Goal: Task Accomplishment & Management: Manage account settings

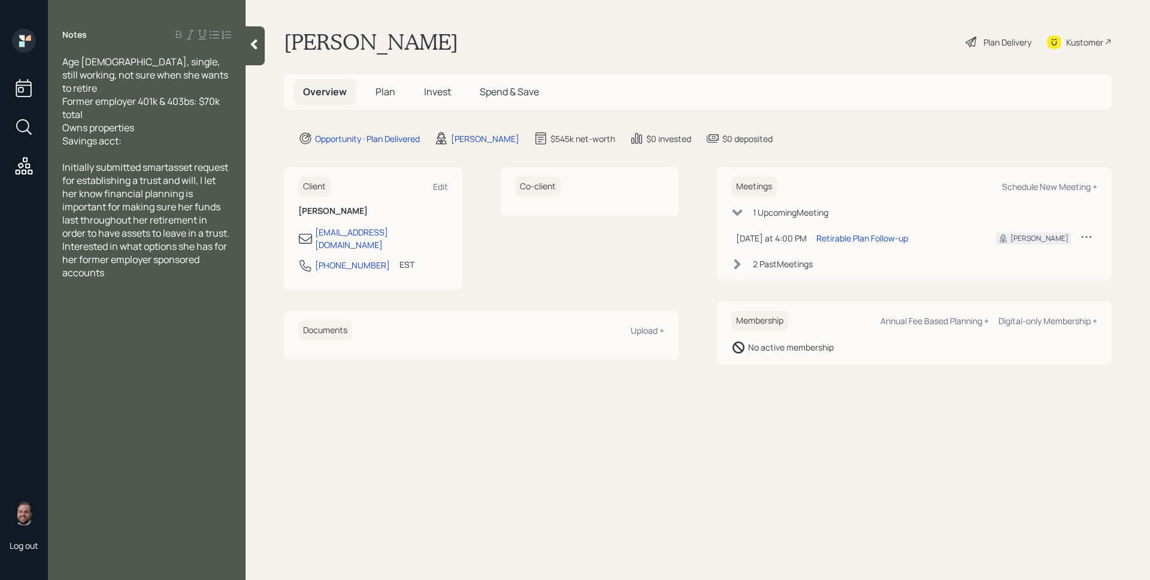
click at [385, 90] on span "Plan" at bounding box center [386, 91] width 20 height 13
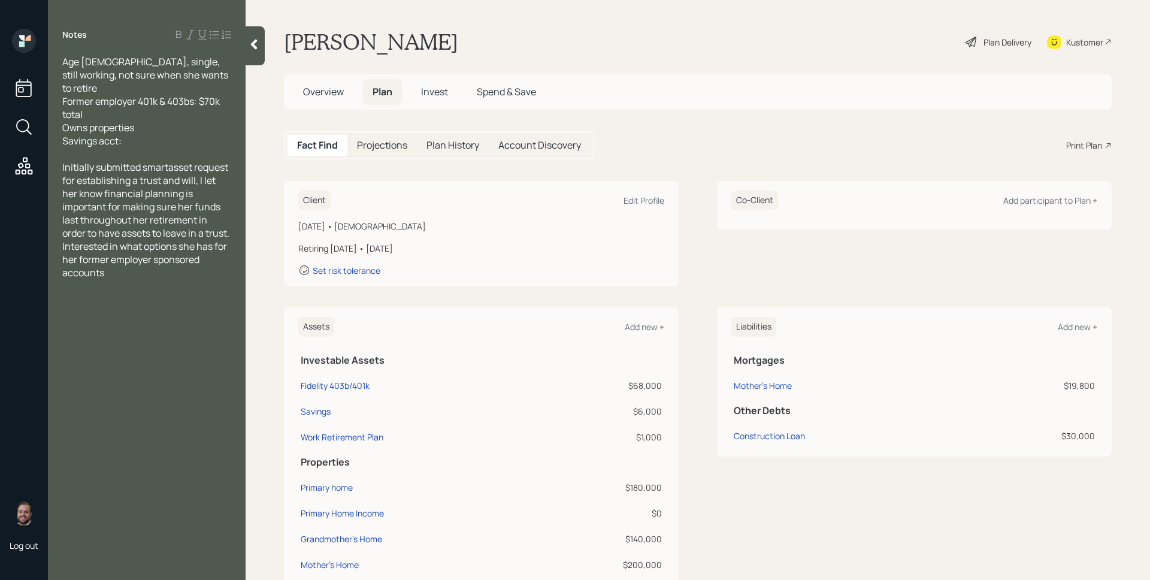
click at [440, 91] on span "Invest" at bounding box center [434, 91] width 27 height 13
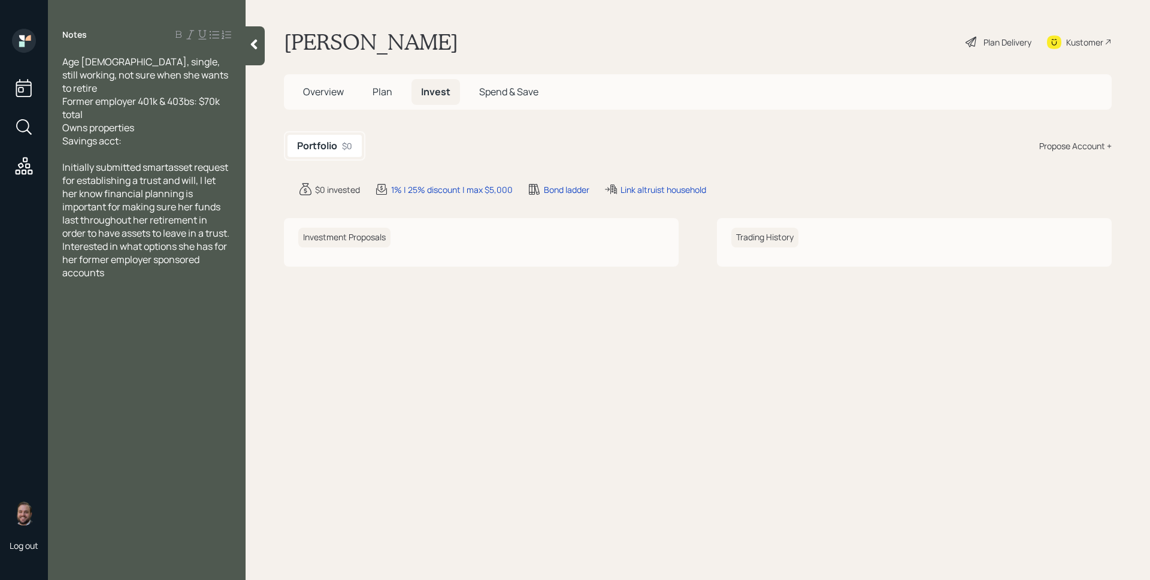
click at [315, 146] on h5 "Portfolio" at bounding box center [317, 145] width 40 height 11
click at [388, 87] on span "Plan" at bounding box center [383, 91] width 20 height 13
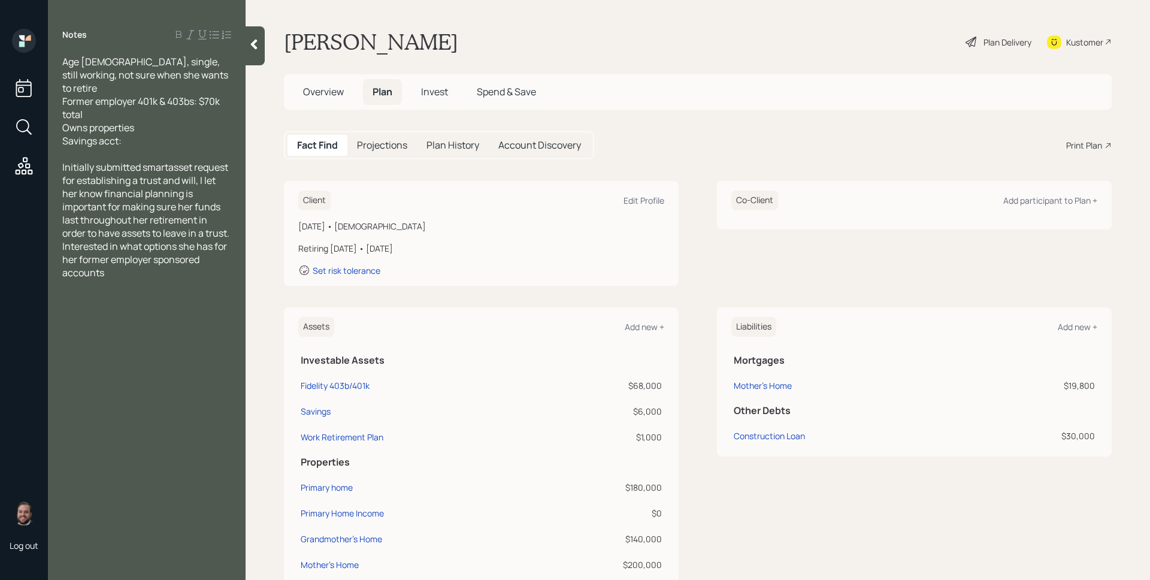
click at [334, 99] on h5 "Overview" at bounding box center [324, 92] width 60 height 26
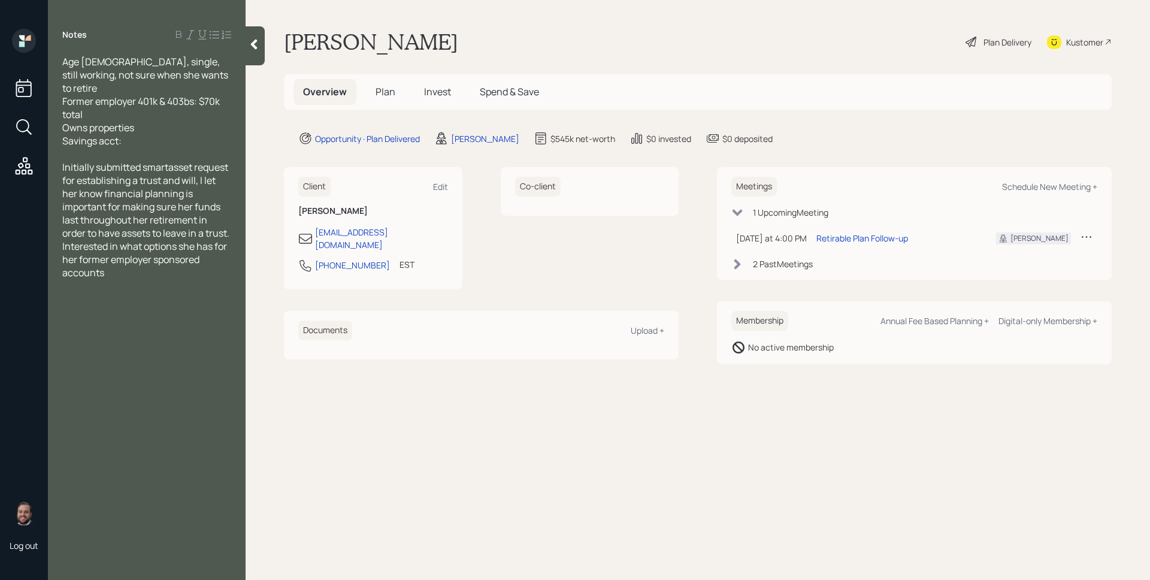
click at [334, 98] on span "Overview" at bounding box center [325, 91] width 44 height 13
click at [833, 240] on div "Retirable Plan Follow-up" at bounding box center [863, 238] width 92 height 13
click at [390, 107] on div "Overview Plan Invest Spend & Save" at bounding box center [698, 91] width 828 height 35
click at [391, 92] on span "Plan" at bounding box center [386, 91] width 20 height 13
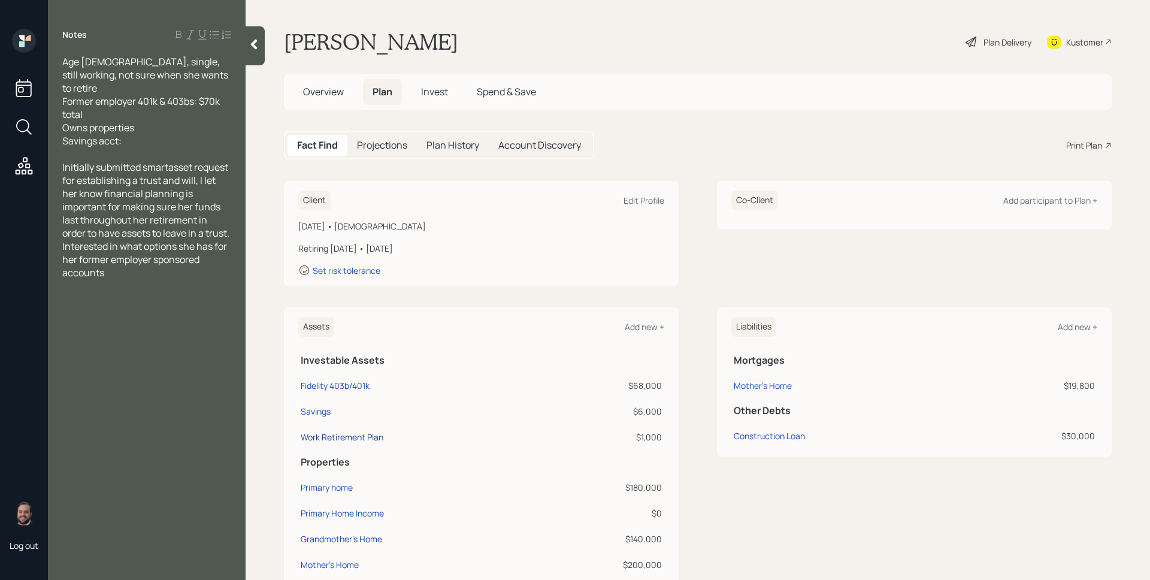
click at [354, 436] on div "Work Retirement Plan" at bounding box center [342, 437] width 83 height 13
select select "public_school_sponsored"
select select "balanced"
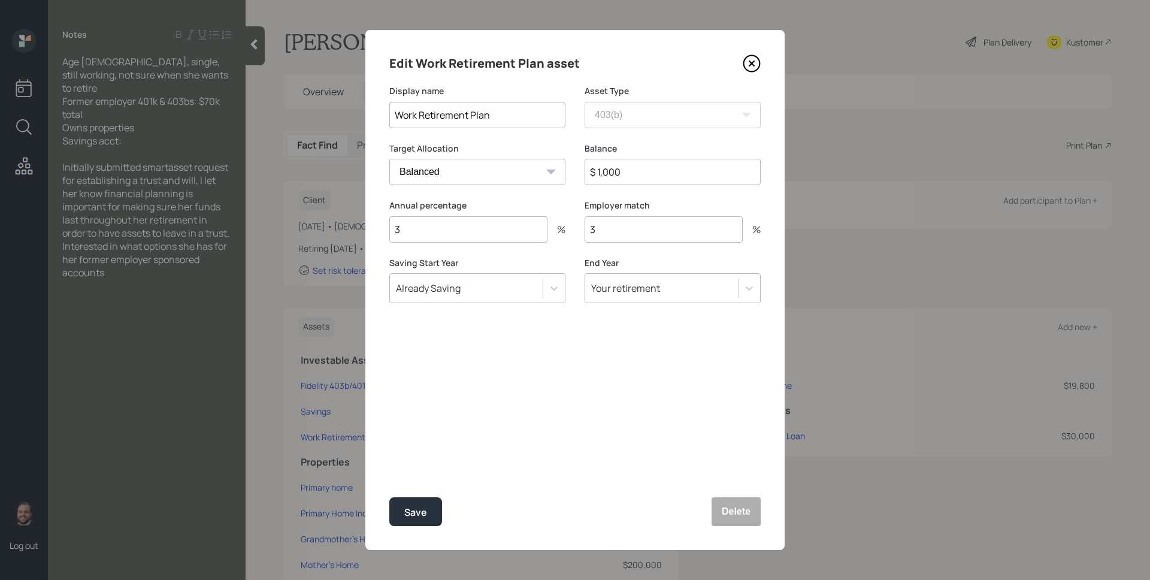
click at [750, 64] on icon at bounding box center [752, 64] width 18 height 18
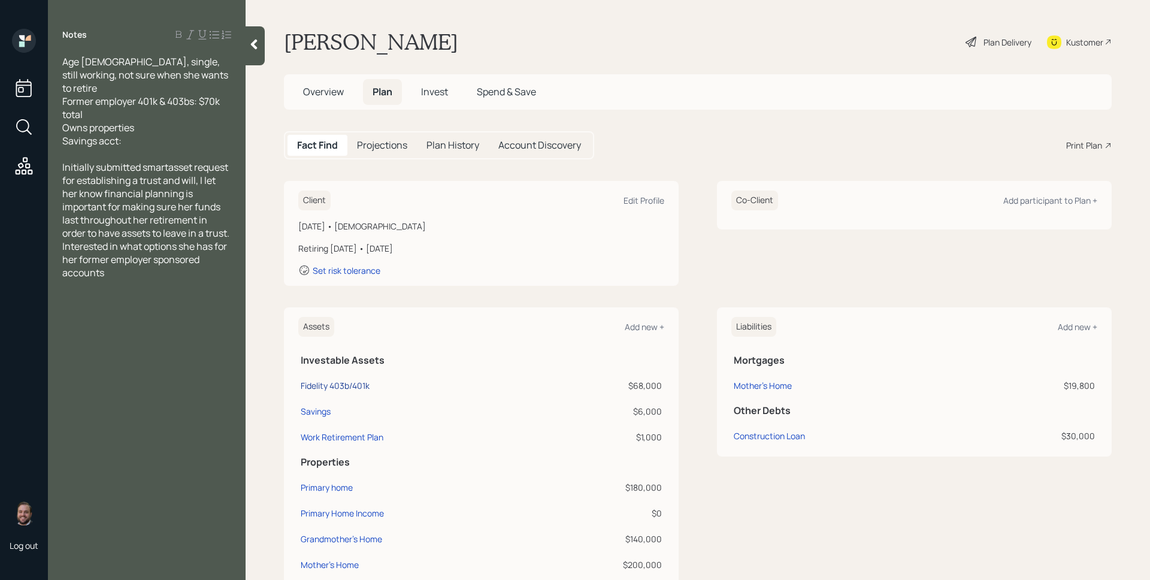
click at [351, 386] on div "Fidelity 403b/401k" at bounding box center [335, 385] width 69 height 13
select select "ira"
select select "balanced"
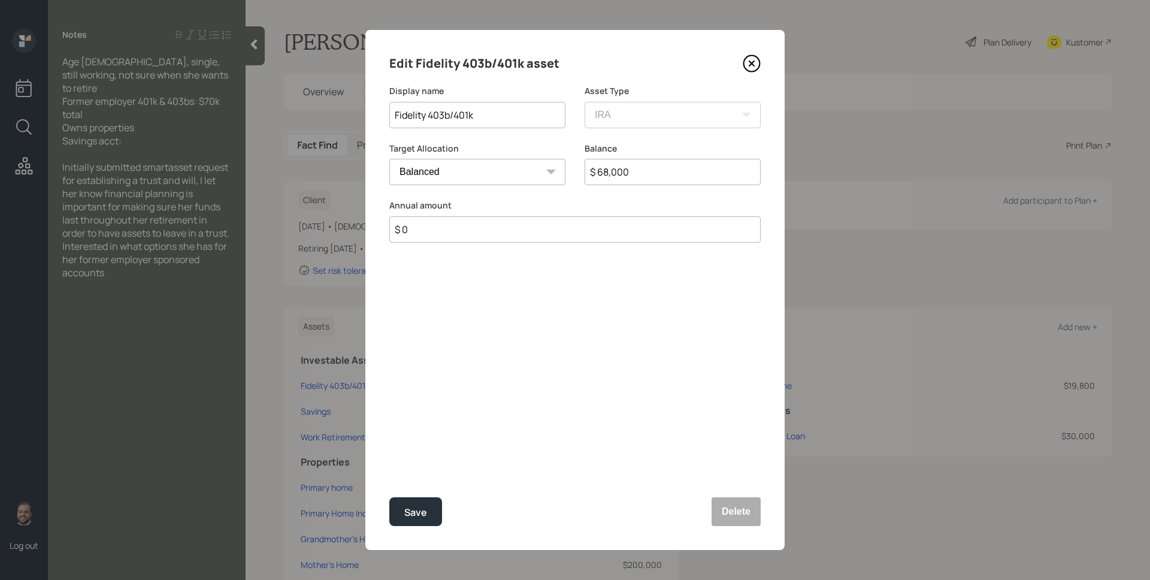
click at [751, 62] on icon at bounding box center [752, 63] width 5 height 5
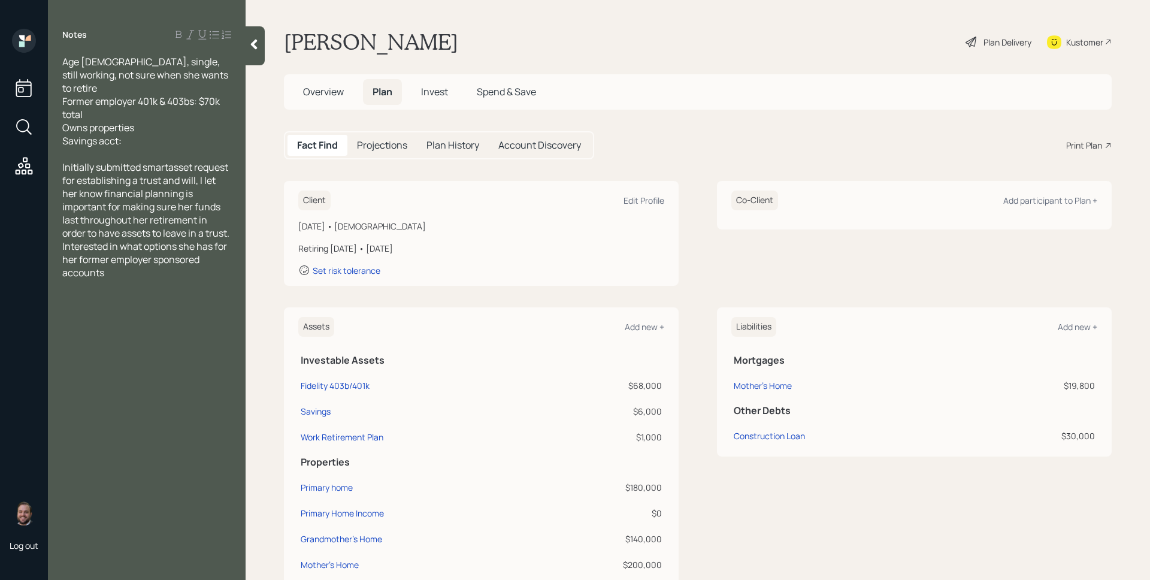
click at [984, 44] on div "Plan Delivery" at bounding box center [1008, 42] width 48 height 13
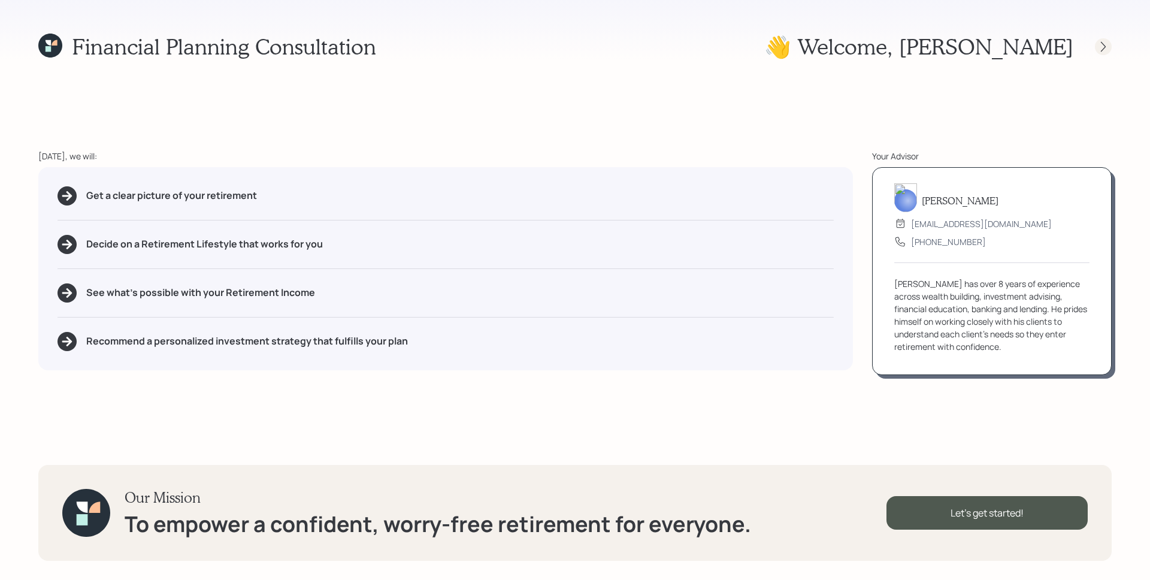
click at [1102, 49] on icon at bounding box center [1104, 47] width 12 height 12
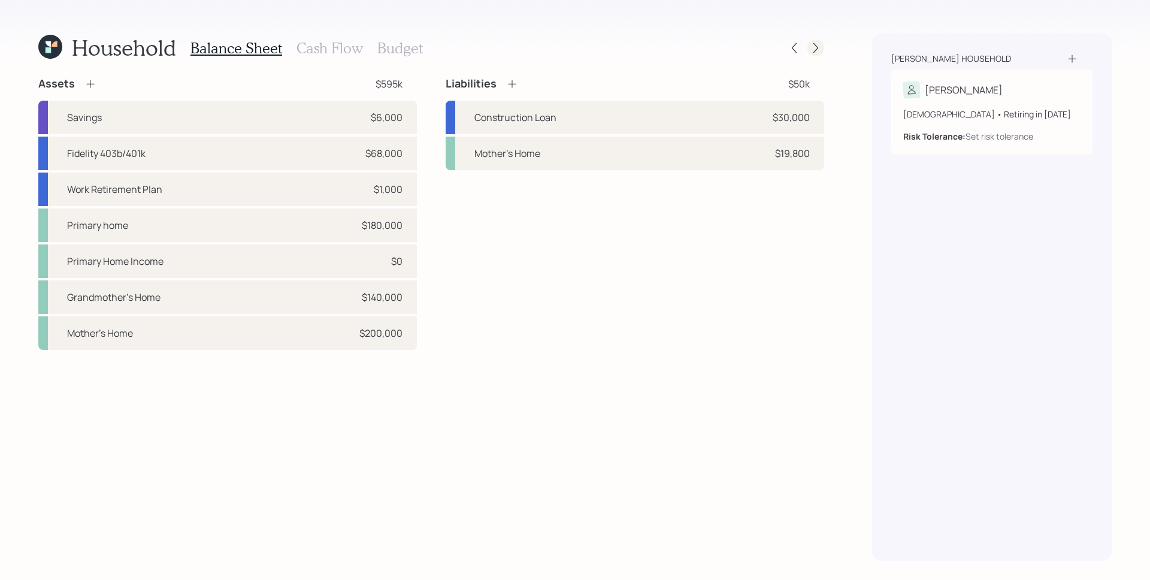
click at [820, 45] on icon at bounding box center [816, 48] width 12 height 12
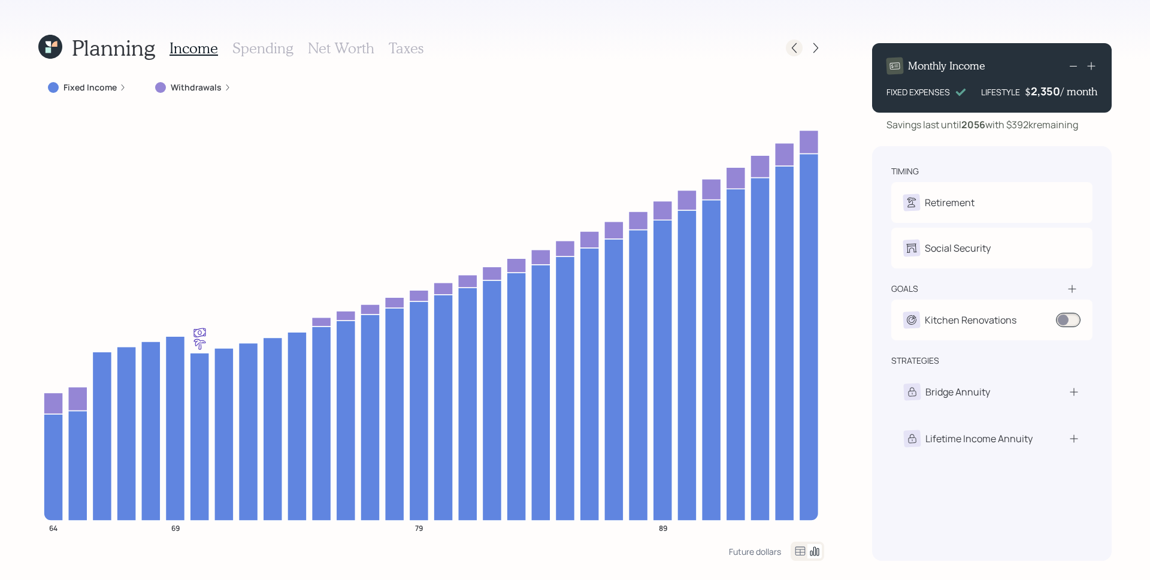
click at [793, 44] on div at bounding box center [794, 48] width 17 height 17
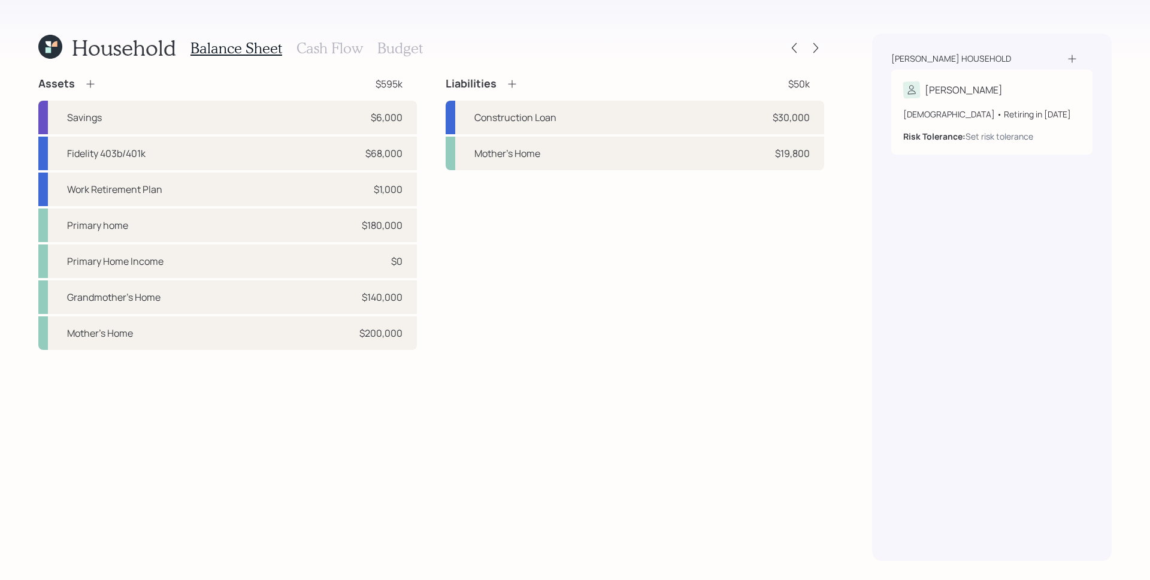
click at [712, 337] on div "Liabilities $50k Construction Loan $30,000 Mother's Home $19,800" at bounding box center [635, 213] width 379 height 273
click at [623, 297] on div "Liabilities $50k Construction Loan $30,000 Mother's Home $19,800" at bounding box center [635, 213] width 379 height 273
click at [327, 46] on h3 "Cash Flow" at bounding box center [330, 48] width 67 height 17
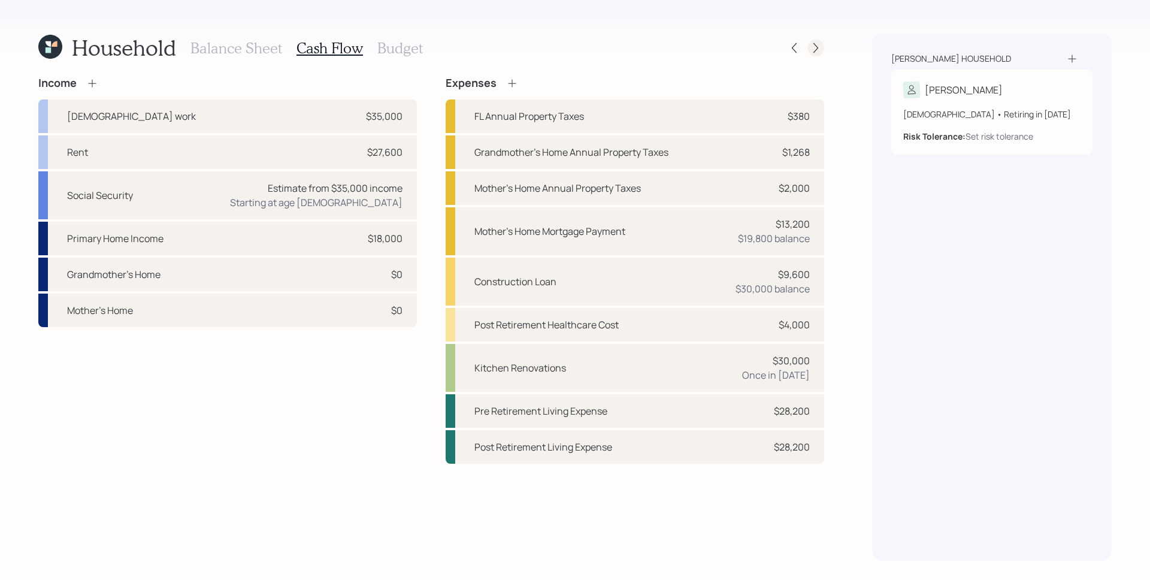
click at [813, 52] on icon at bounding box center [816, 48] width 12 height 12
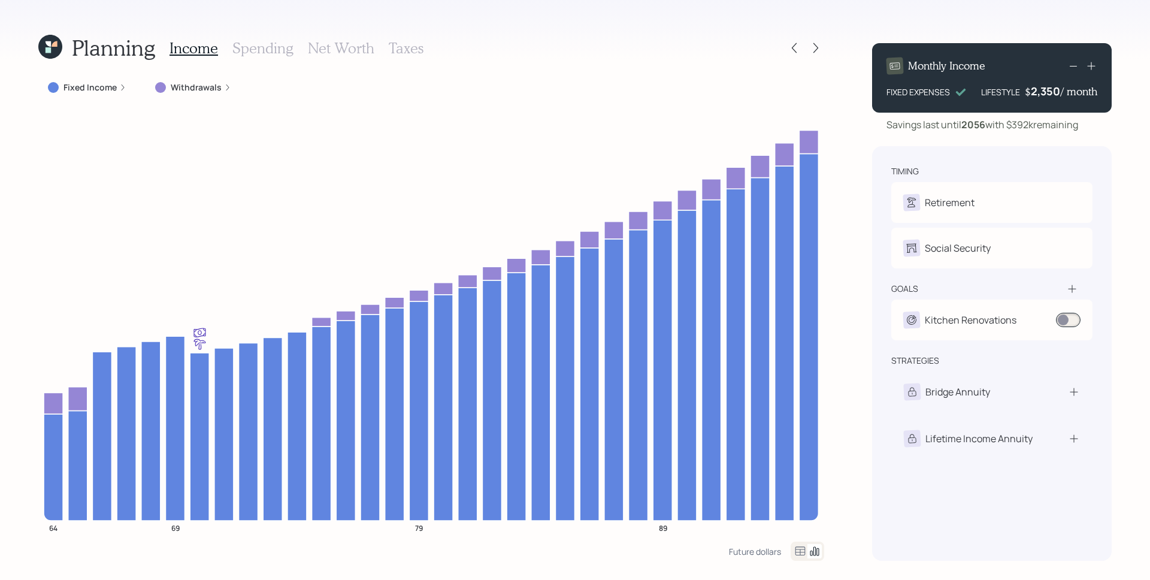
click at [120, 88] on icon at bounding box center [122, 87] width 7 height 7
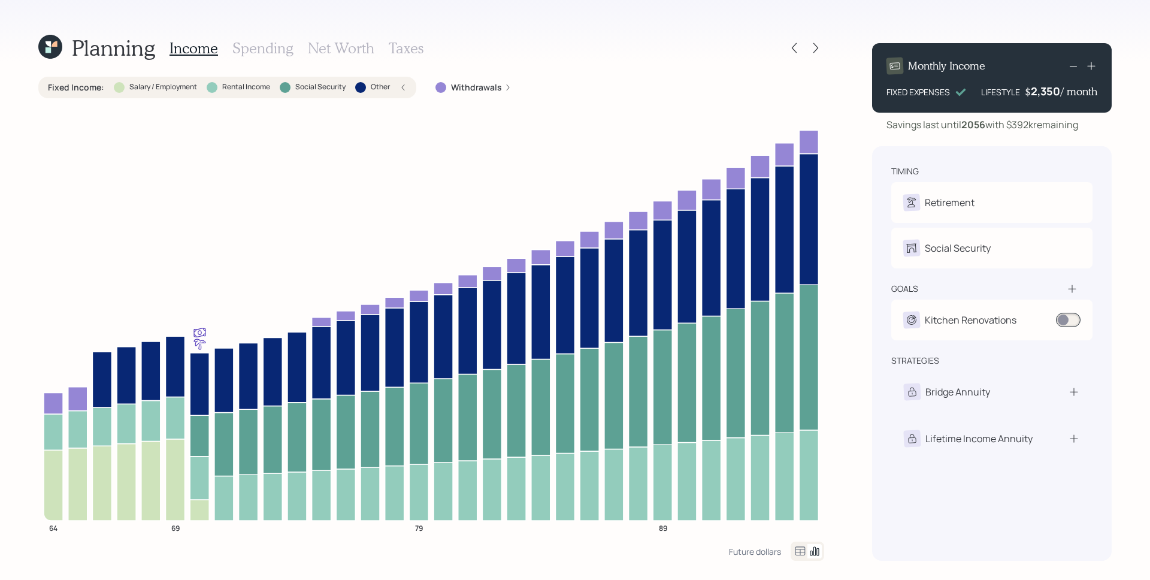
click at [398, 89] on div "Fixed Income : Salary / Employment Rental Income Social Security Other" at bounding box center [227, 87] width 359 height 12
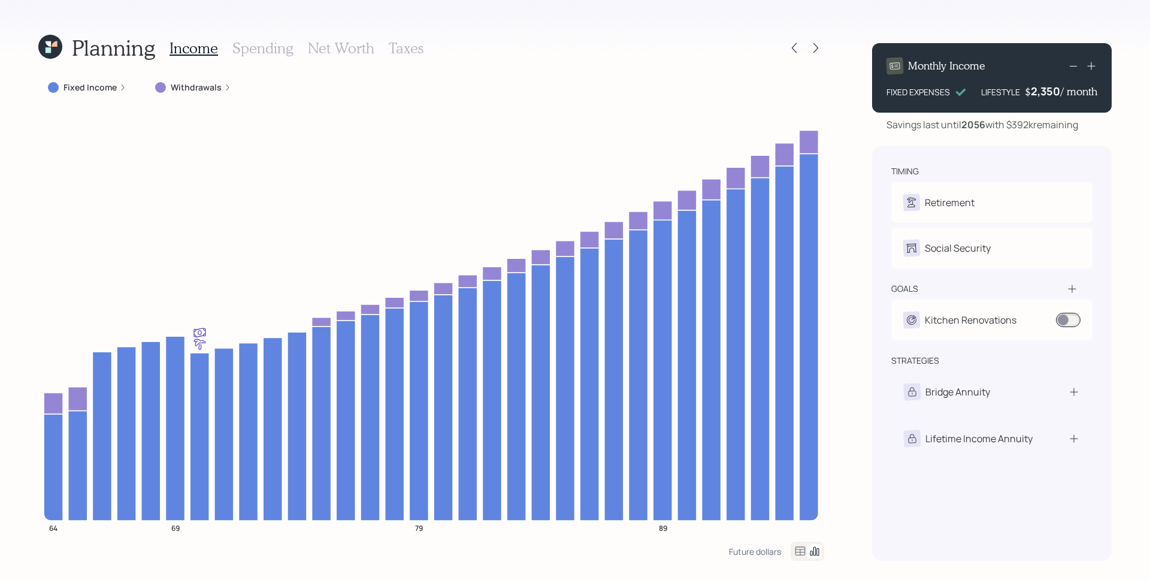
click at [225, 83] on div "Withdrawals" at bounding box center [193, 87] width 76 height 12
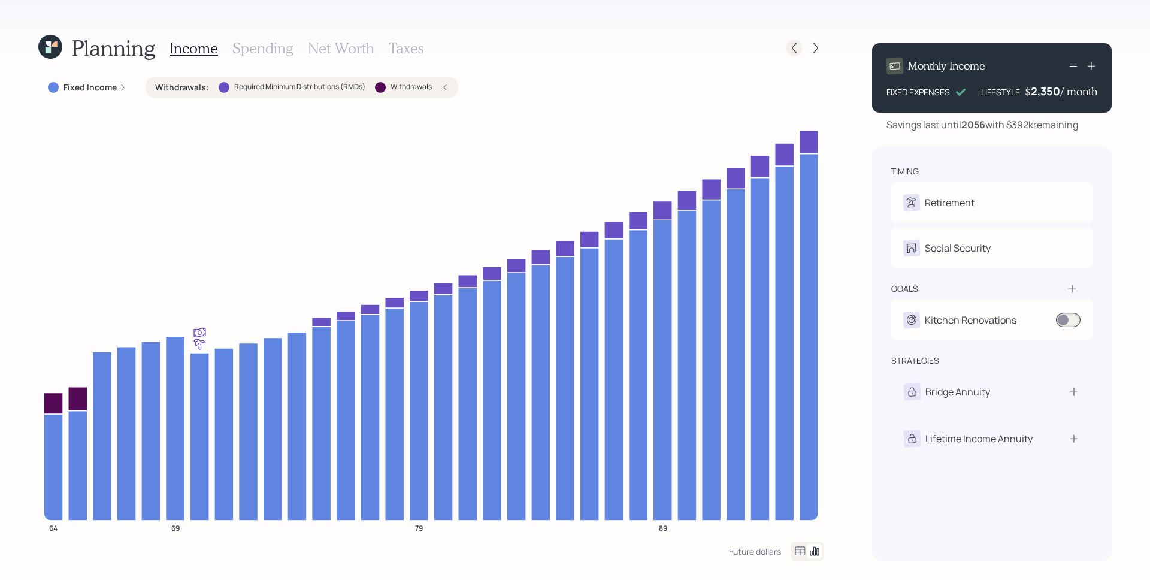
click at [791, 44] on icon at bounding box center [795, 48] width 12 height 12
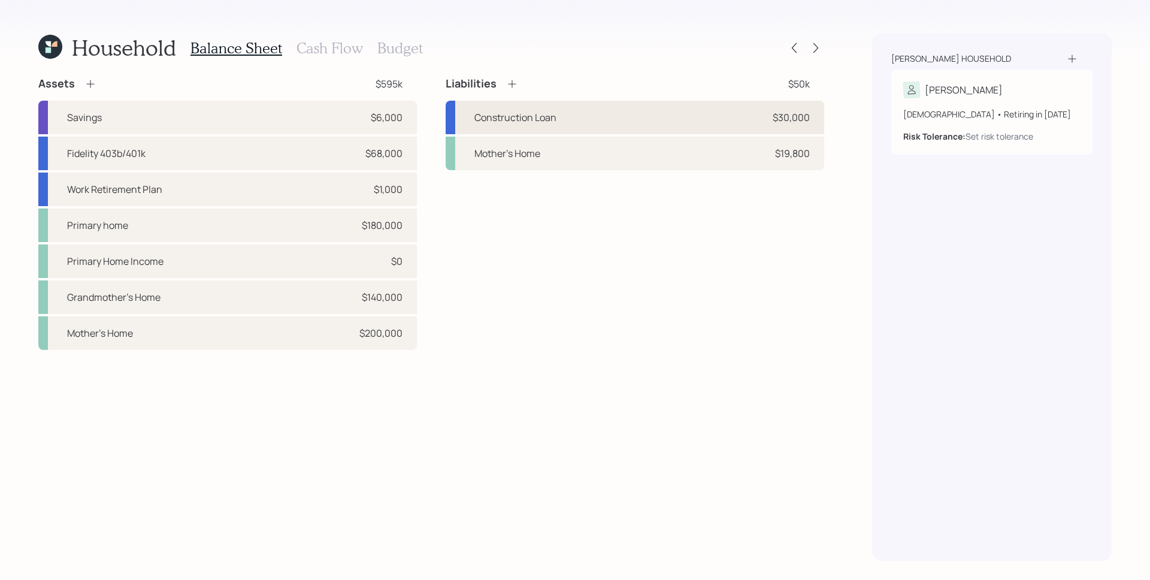
click at [526, 117] on div "Construction Loan" at bounding box center [516, 117] width 82 height 14
select select "other"
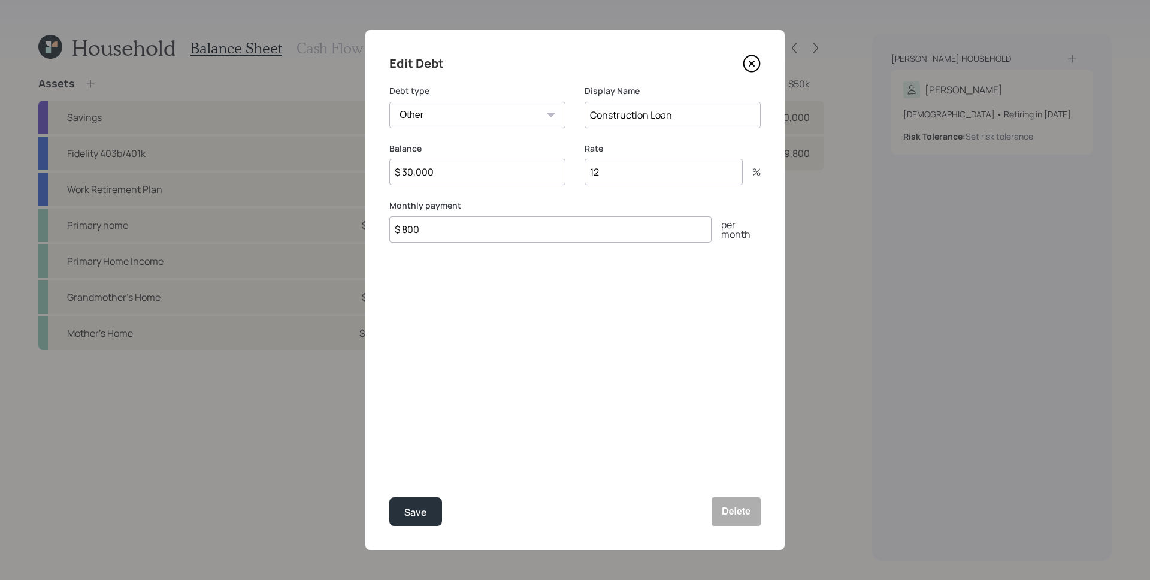
drag, startPoint x: 431, startPoint y: 230, endPoint x: 389, endPoint y: 224, distance: 41.8
click at [389, 224] on input "$ 800" at bounding box center [550, 229] width 322 height 26
click at [414, 189] on div "Balance $ 30,000" at bounding box center [477, 172] width 176 height 58
drag, startPoint x: 456, startPoint y: 174, endPoint x: 404, endPoint y: 174, distance: 51.5
click at [404, 174] on input "$ 30,000" at bounding box center [477, 172] width 176 height 26
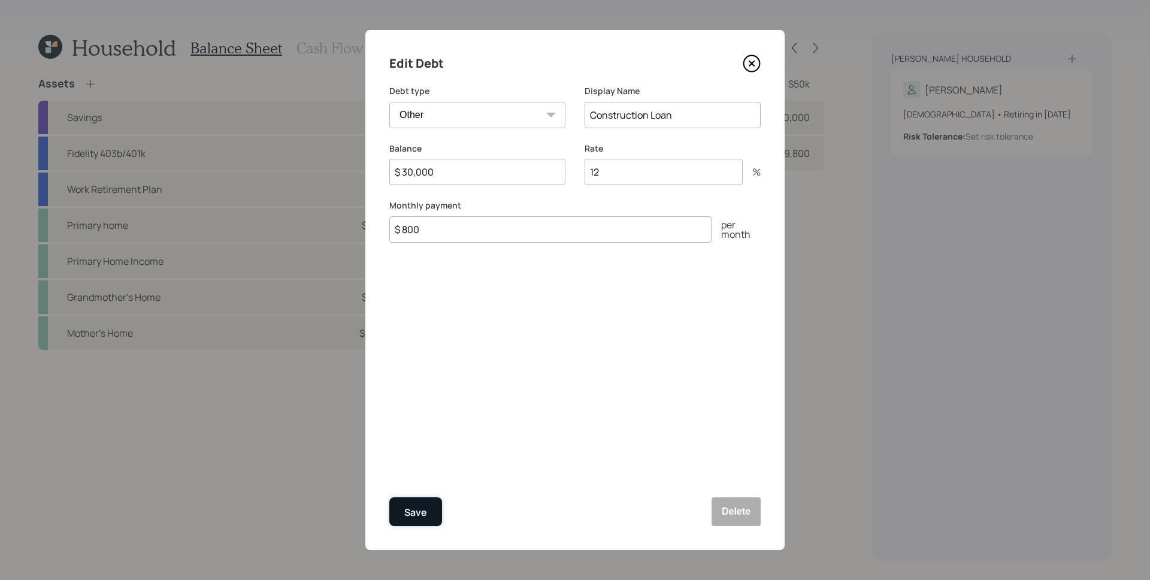
click at [405, 506] on div "Save" at bounding box center [415, 513] width 23 height 16
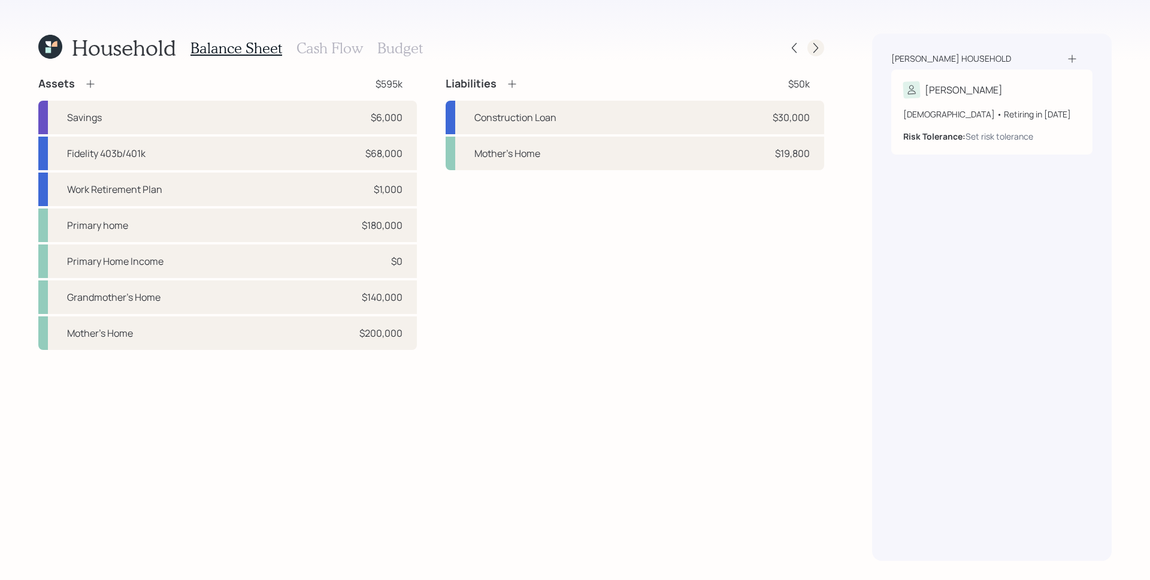
click at [819, 46] on icon at bounding box center [816, 48] width 12 height 12
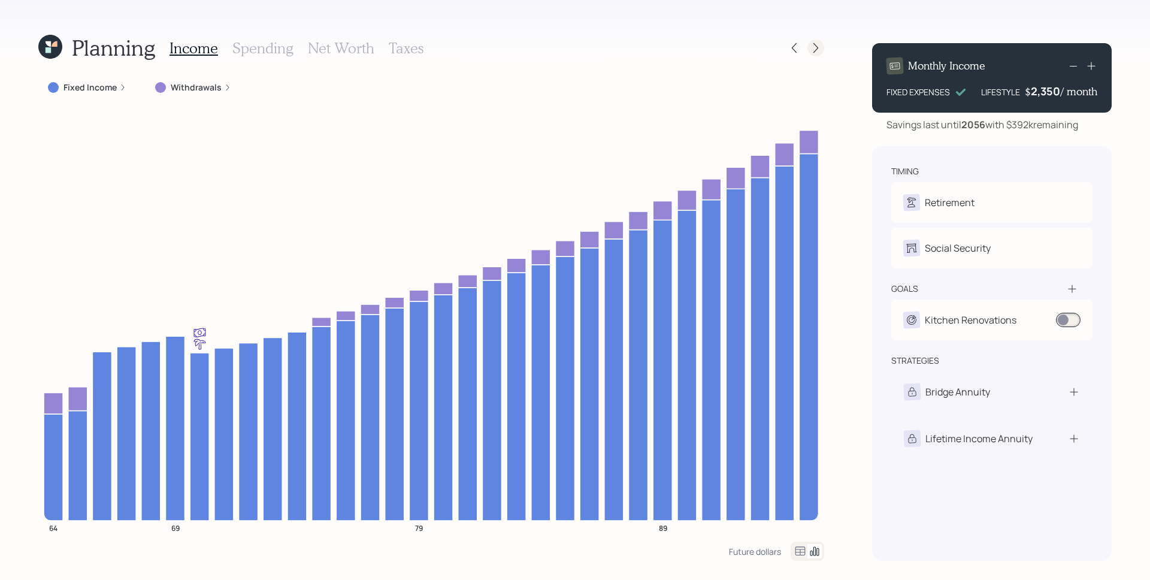
click at [814, 45] on icon at bounding box center [816, 48] width 12 height 12
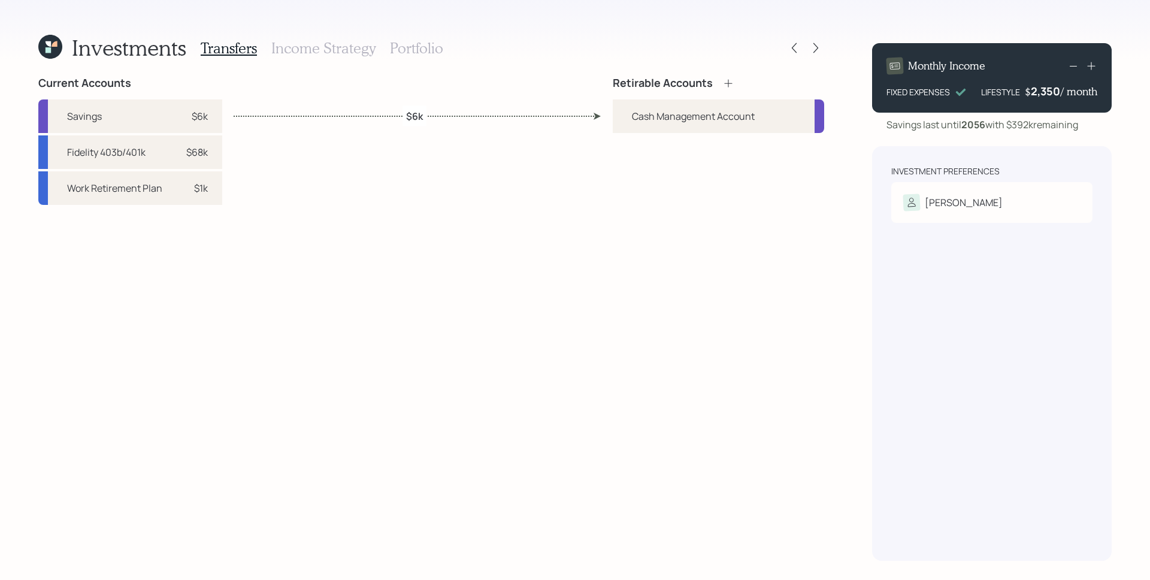
click at [884, 181] on div "Investment Preferences [PERSON_NAME] Tolerance: N/A" at bounding box center [992, 353] width 240 height 415
click at [941, 208] on div "[PERSON_NAME]" at bounding box center [964, 202] width 78 height 14
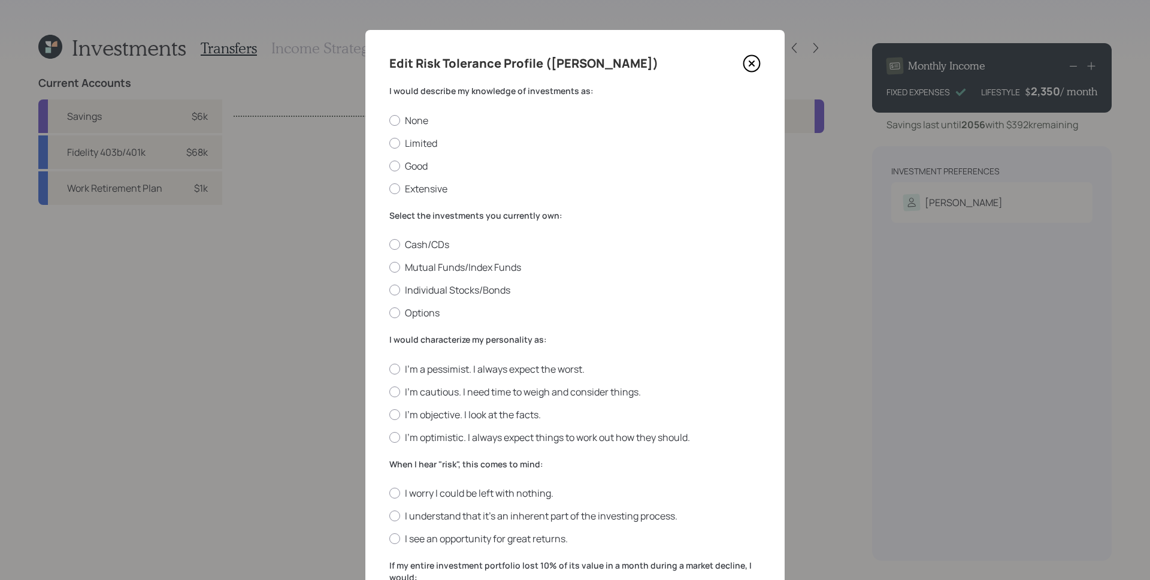
click at [402, 181] on div "None Limited Good Extensive" at bounding box center [575, 154] width 372 height 81
click at [421, 190] on label "Extensive" at bounding box center [575, 188] width 372 height 13
click at [389, 189] on input "Extensive" at bounding box center [389, 188] width 1 height 1
radio input "true"
click at [401, 317] on label "Options" at bounding box center [575, 312] width 372 height 13
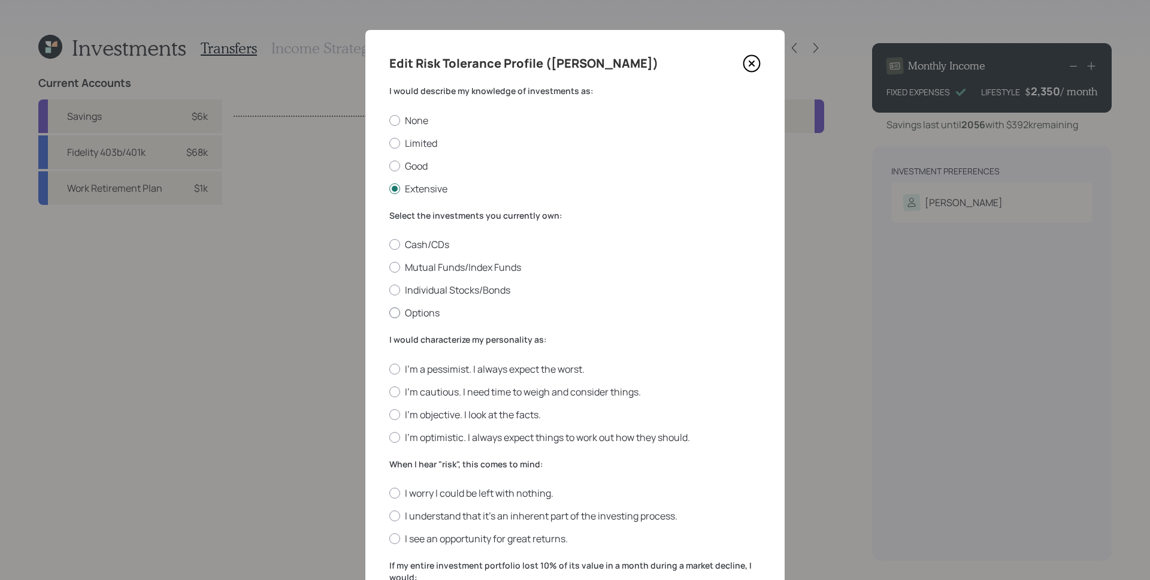
click at [389, 313] on input "Options" at bounding box center [389, 313] width 1 height 1
radio input "true"
click at [458, 440] on label "I'm optimistic. I always expect things to work out how they should." at bounding box center [575, 437] width 372 height 13
click at [389, 437] on input "I'm optimistic. I always expect things to work out how they should." at bounding box center [389, 437] width 1 height 1
radio input "true"
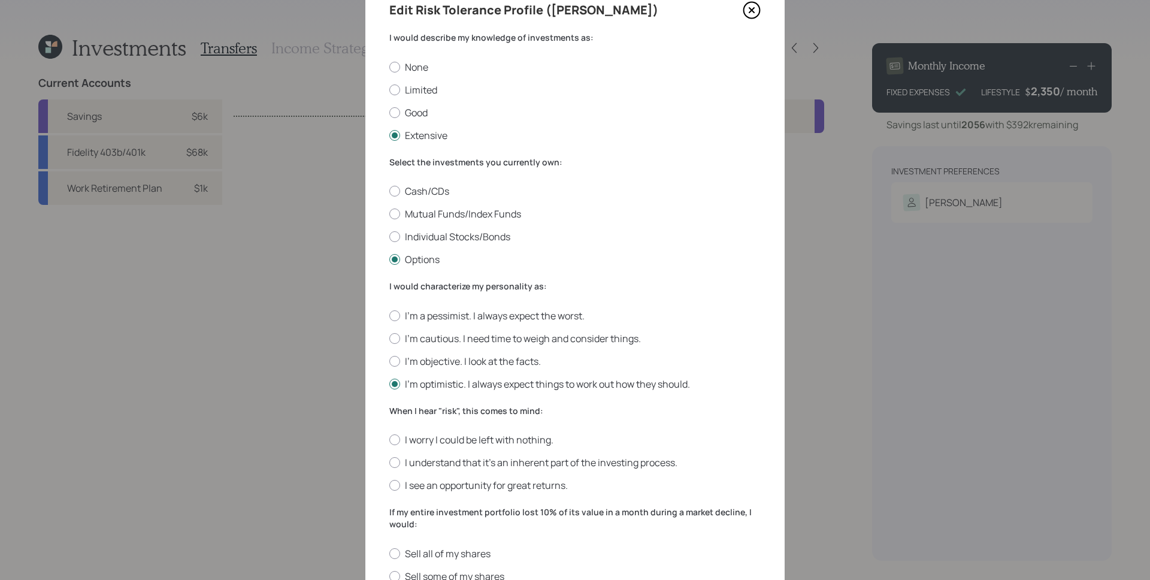
scroll to position [55, 0]
click at [516, 484] on label "I see an opportunity for great returns." at bounding box center [575, 484] width 372 height 13
click at [389, 484] on input "I see an opportunity for great returns." at bounding box center [389, 484] width 1 height 1
radio input "true"
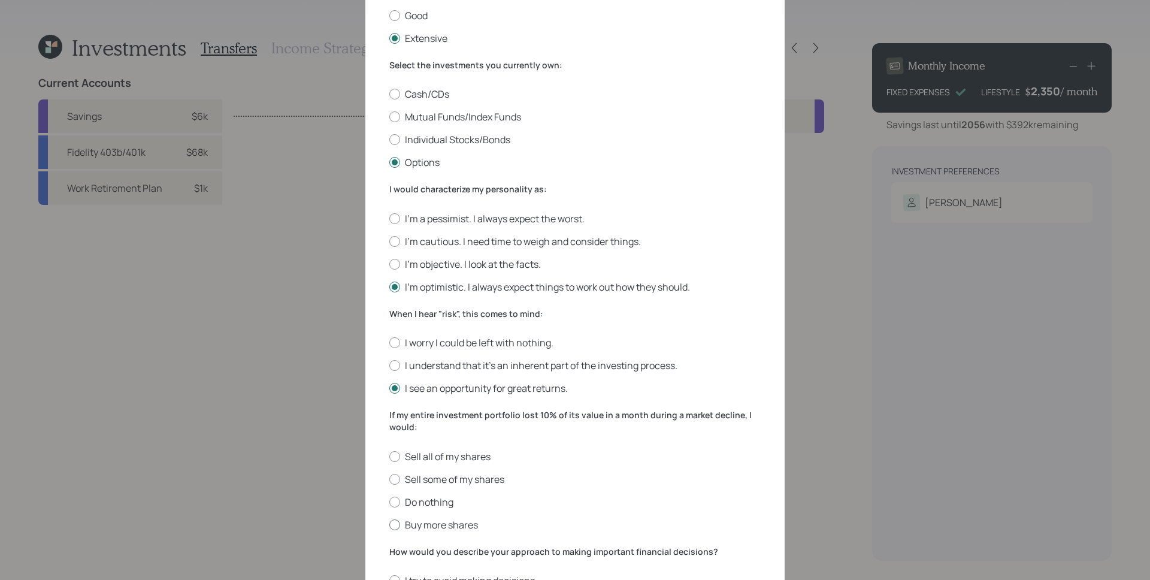
click at [435, 527] on label "Buy more shares" at bounding box center [575, 524] width 372 height 13
click at [389, 525] on input "Buy more shares" at bounding box center [389, 524] width 1 height 1
radio input "true"
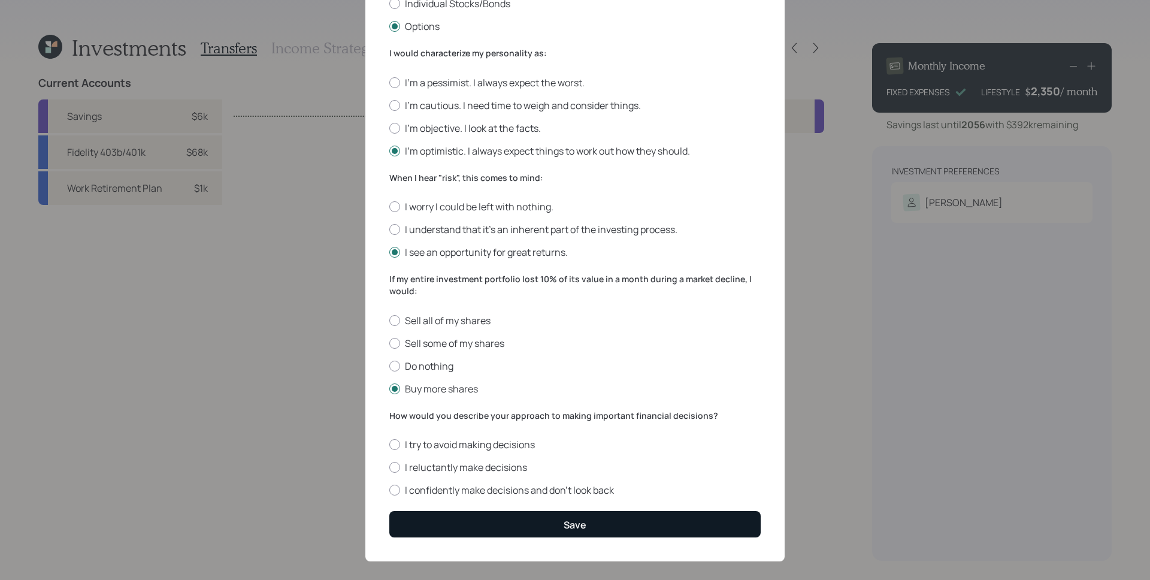
scroll to position [298, 0]
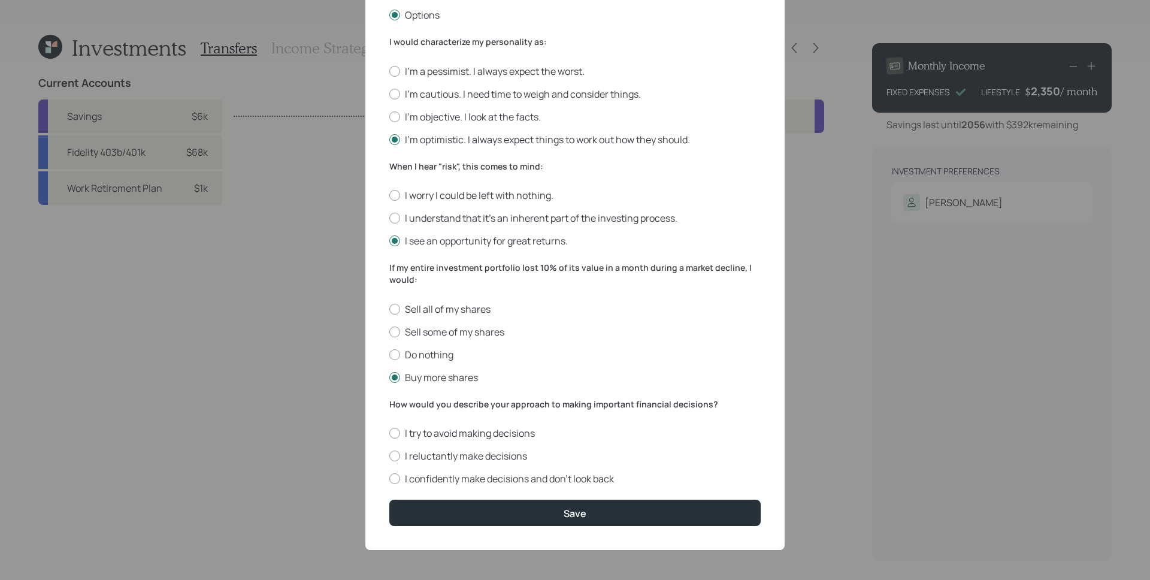
drag, startPoint x: 434, startPoint y: 481, endPoint x: 454, endPoint y: 498, distance: 26.3
click at [434, 481] on label "I confidently make decisions and don’t look back" at bounding box center [575, 478] width 372 height 13
click at [389, 479] on input "I confidently make decisions and don’t look back" at bounding box center [389, 479] width 1 height 1
radio input "true"
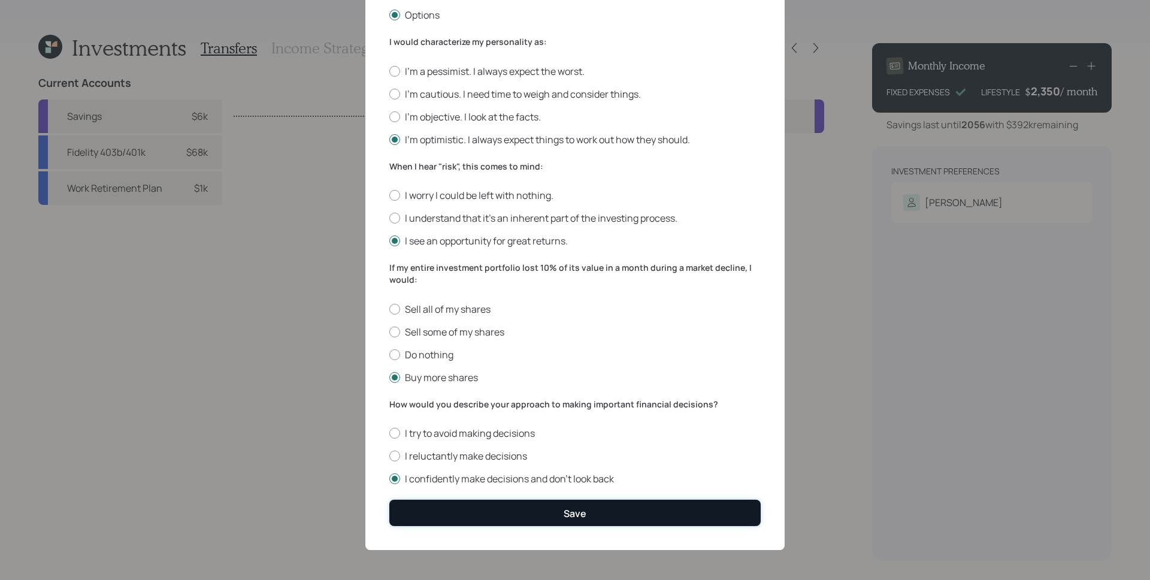
click at [469, 516] on button "Save" at bounding box center [575, 513] width 372 height 26
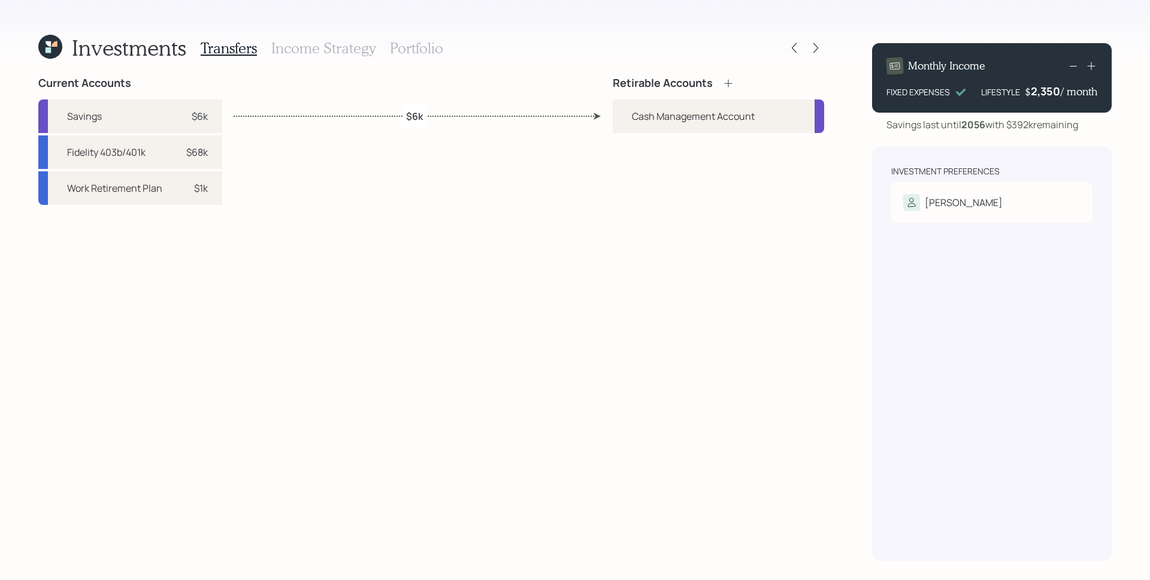
click at [729, 86] on icon at bounding box center [729, 83] width 12 height 12
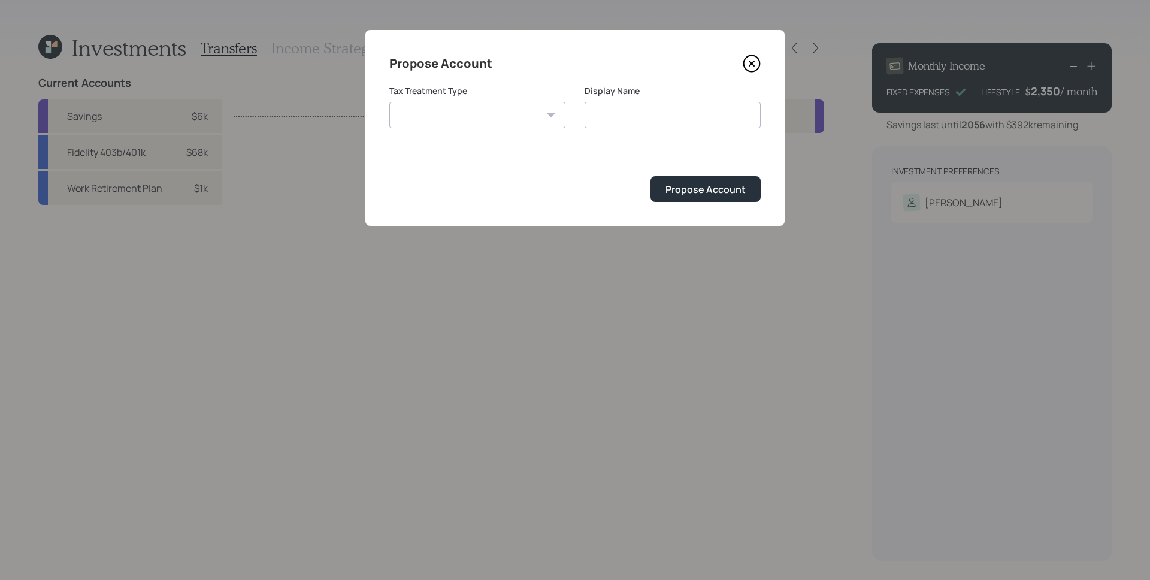
click at [505, 122] on select "[PERSON_NAME] Taxable Traditional" at bounding box center [477, 115] width 176 height 26
select select "traditional"
click at [389, 102] on select "[PERSON_NAME] Taxable Traditional" at bounding box center [477, 115] width 176 height 26
click at [665, 114] on input "Traditional" at bounding box center [673, 115] width 176 height 26
type input "Traditional IRA"
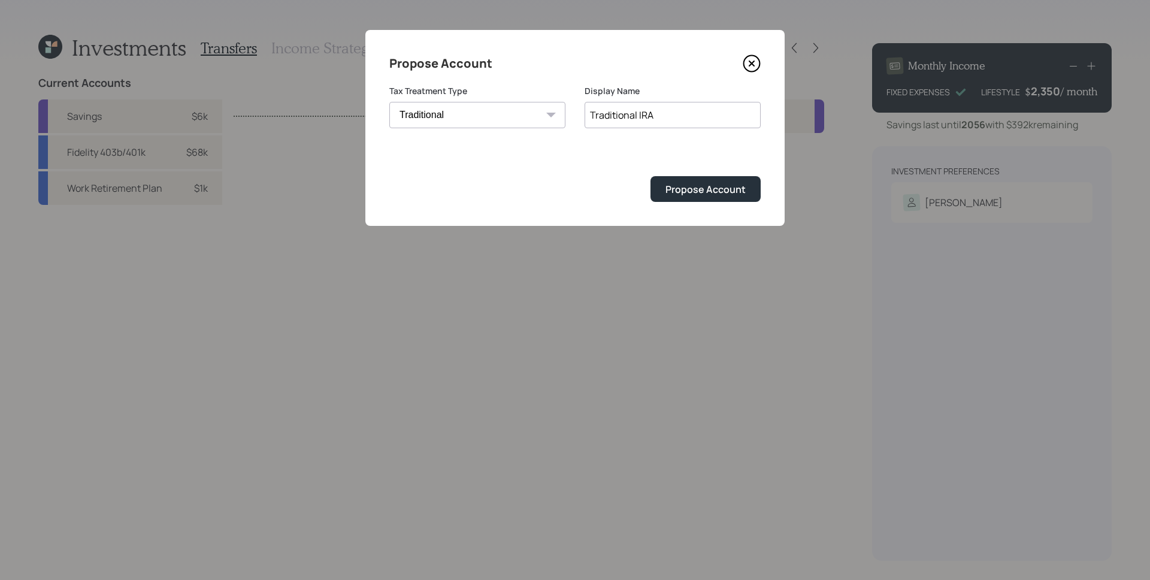
click at [651, 176] on button "Propose Account" at bounding box center [706, 189] width 110 height 26
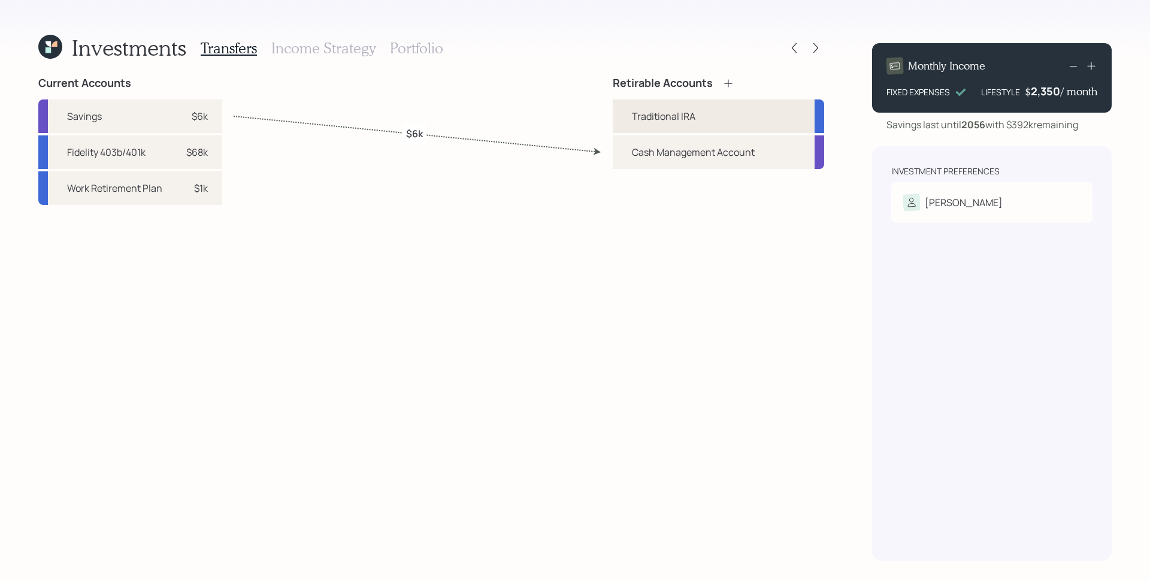
click at [704, 105] on div "Traditional IRA" at bounding box center [719, 116] width 212 height 34
select select "traditional"
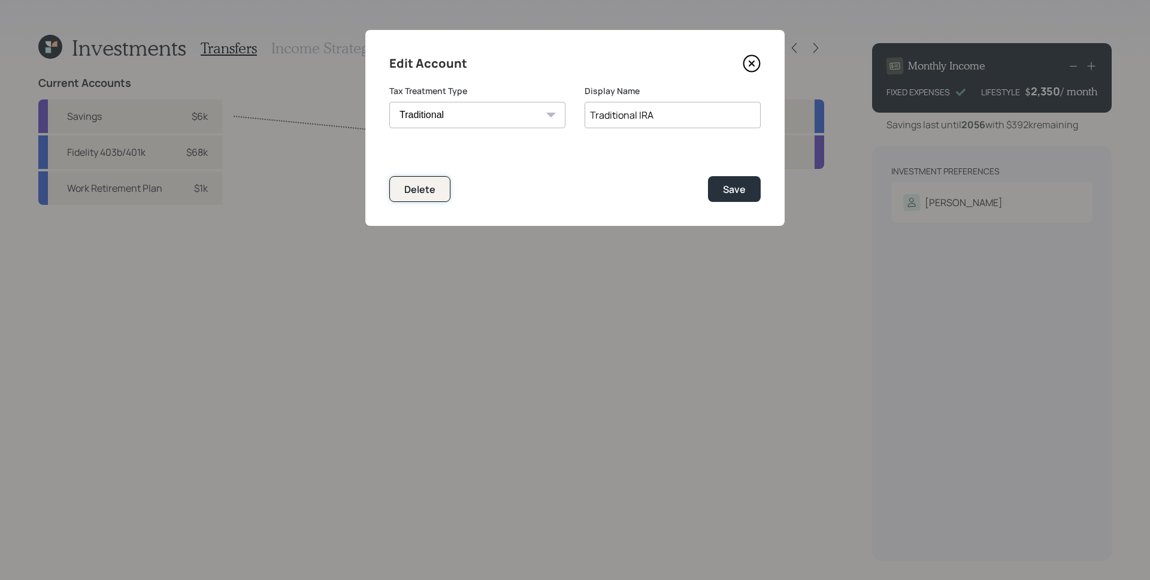
click at [437, 190] on button "Delete" at bounding box center [419, 189] width 61 height 26
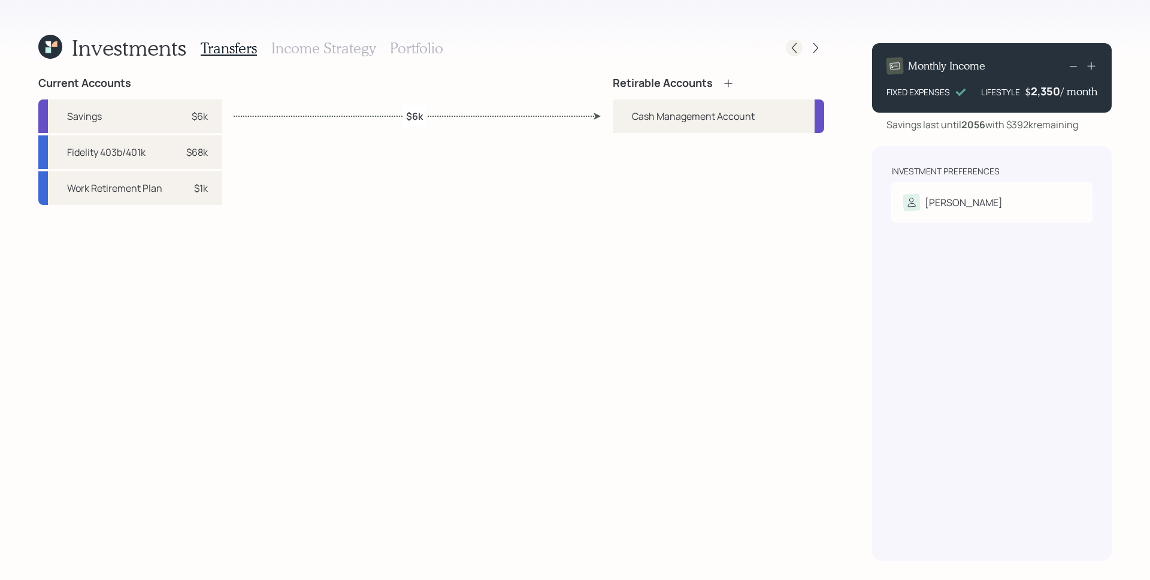
click at [793, 50] on icon at bounding box center [795, 48] width 12 height 12
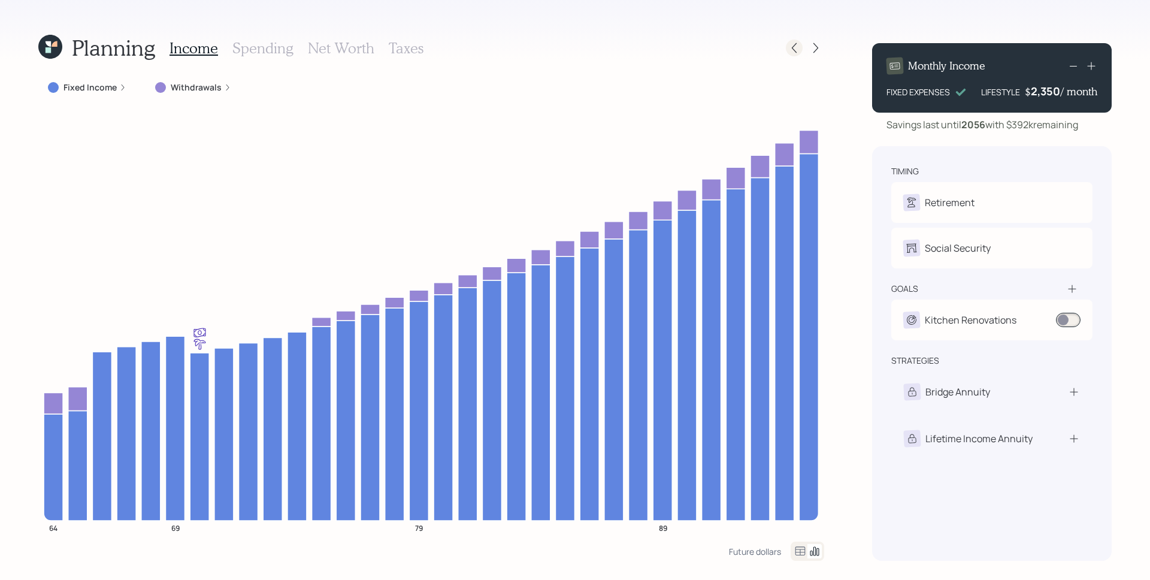
click at [792, 51] on icon at bounding box center [795, 48] width 12 height 12
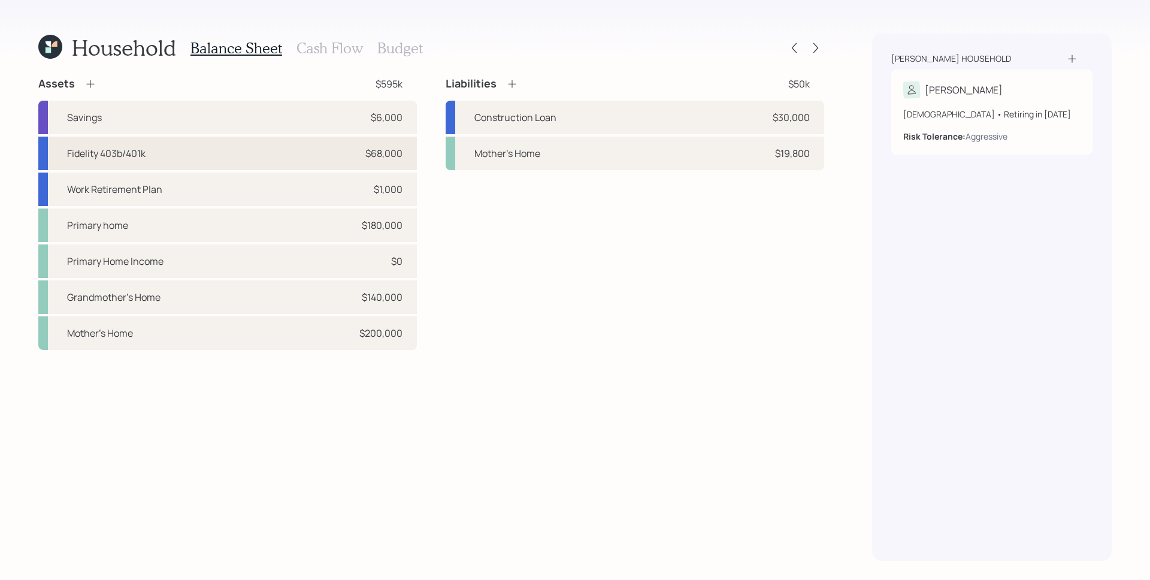
click at [219, 148] on div "Fidelity 403b/401k $68,000" at bounding box center [227, 154] width 379 height 34
select select "ira"
select select "balanced"
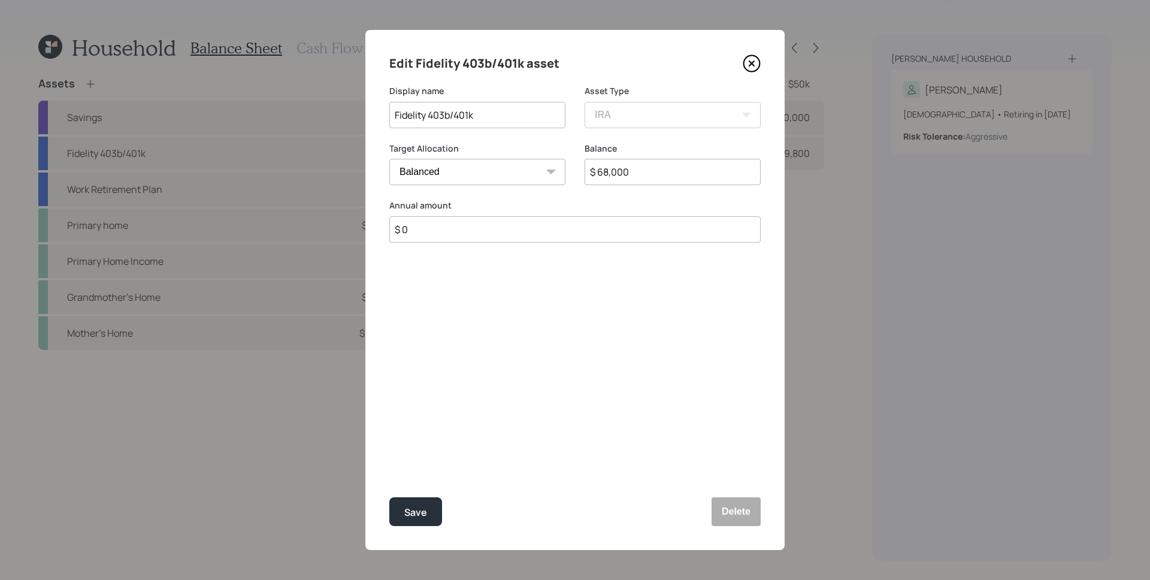
click at [686, 159] on input "$ 68,000" at bounding box center [673, 172] width 176 height 26
click at [686, 172] on input "$ 68,000" at bounding box center [673, 172] width 176 height 26
click at [464, 117] on input "Fidelity 403b/401k" at bounding box center [477, 115] width 176 height 26
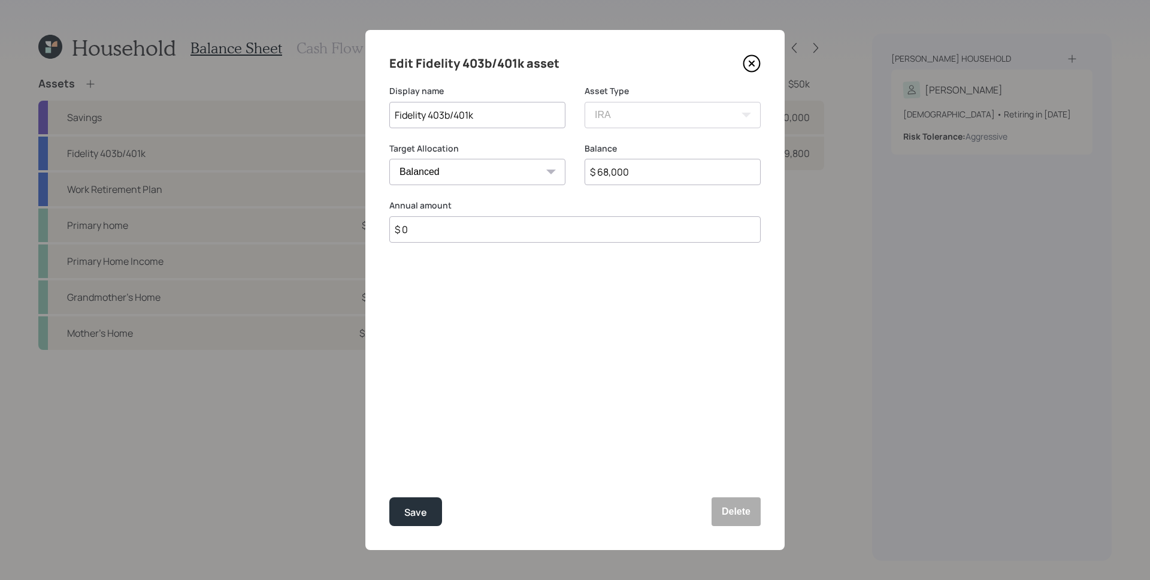
click at [465, 116] on input "Fidelity 403b/401k" at bounding box center [477, 115] width 176 height 26
click at [751, 511] on button "Delete" at bounding box center [736, 511] width 49 height 29
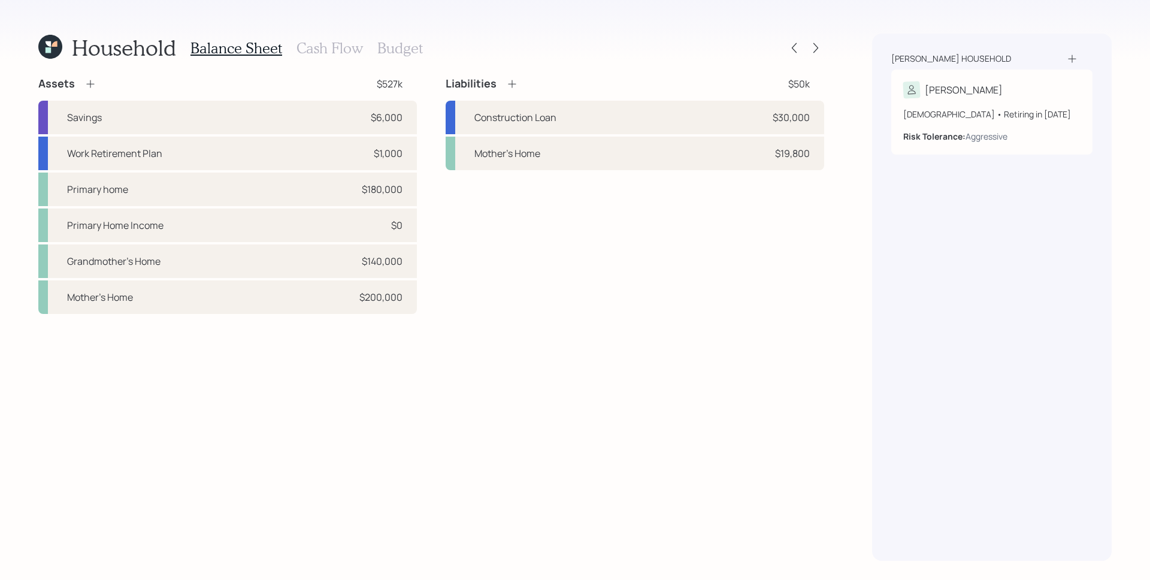
click at [90, 88] on icon at bounding box center [90, 84] width 12 height 12
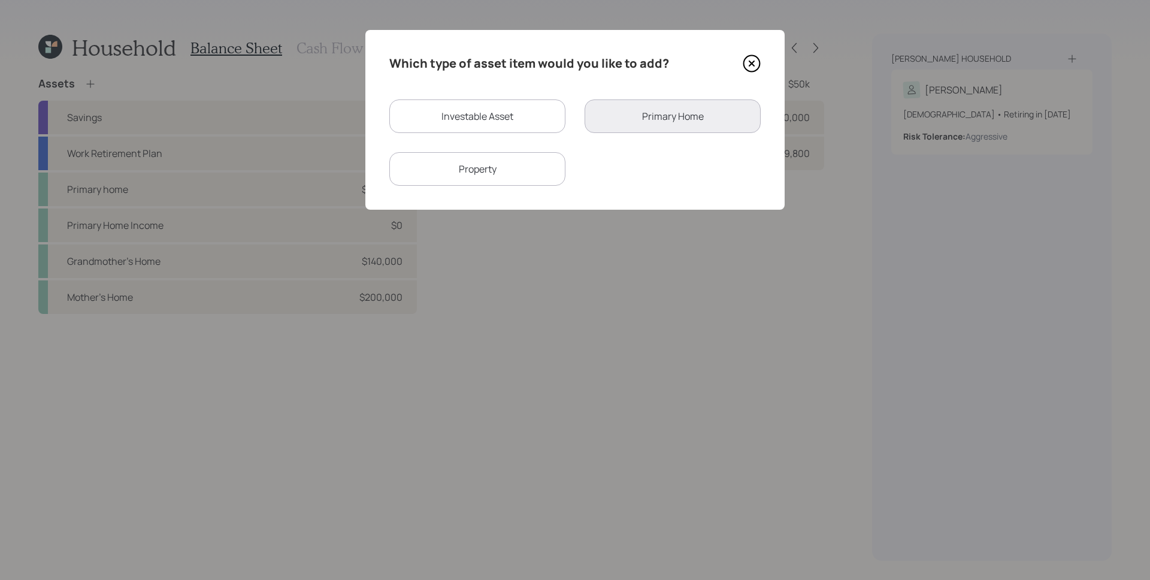
click at [419, 119] on div "Investable Asset" at bounding box center [477, 116] width 176 height 34
select select "taxable"
select select "balanced"
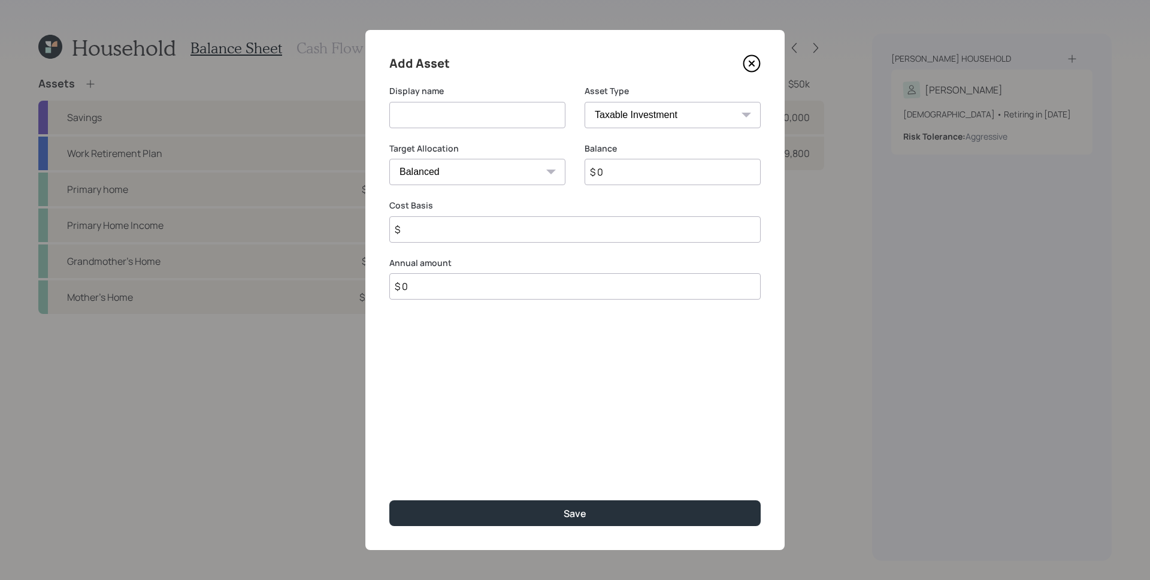
click at [455, 114] on input at bounding box center [477, 115] width 176 height 26
type input "Fidelity [PERSON_NAME] 401k/403b"
click at [633, 178] on input "$ 0" at bounding box center [673, 172] width 176 height 26
type input "$ 68,000"
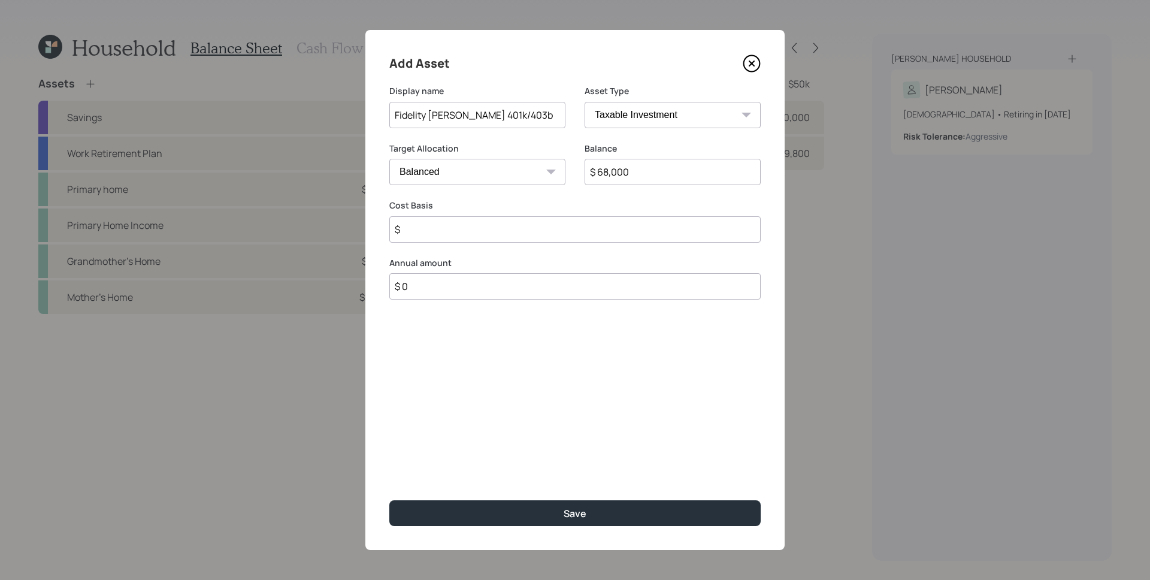
click at [699, 109] on select "SEP [PERSON_NAME] IRA 401(k) [PERSON_NAME] 401(k) 403(b) [PERSON_NAME] 403(b) 4…" at bounding box center [673, 115] width 176 height 26
select select "roth_ira"
click at [585, 102] on select "SEP [PERSON_NAME] IRA 401(k) [PERSON_NAME] 401(k) 403(b) [PERSON_NAME] 403(b) 4…" at bounding box center [673, 115] width 176 height 26
click at [605, 237] on input "$" at bounding box center [575, 229] width 372 height 26
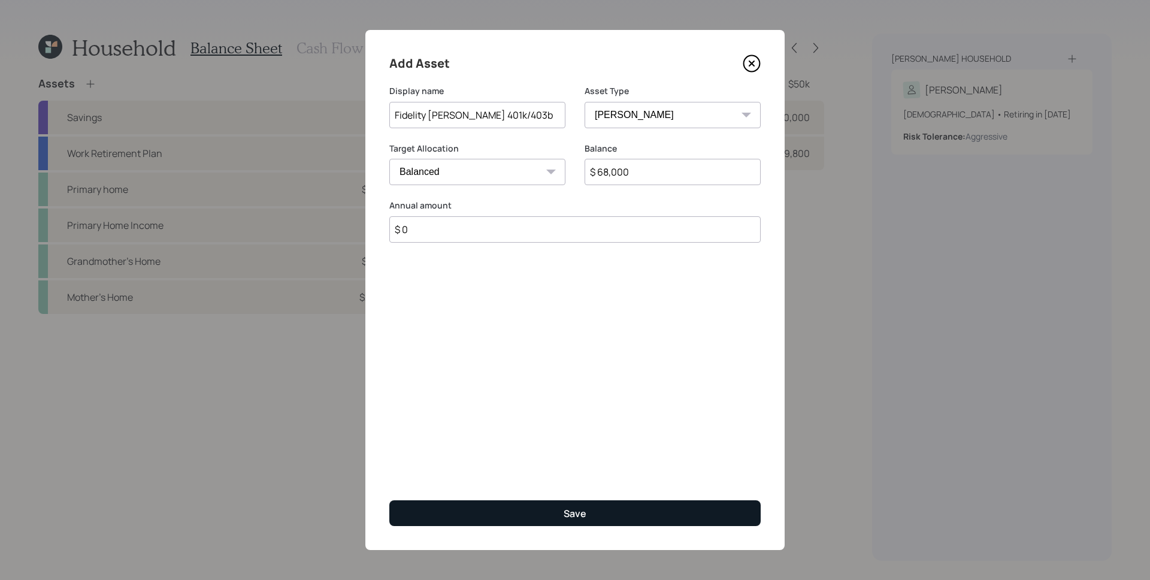
type input "$ 0"
click at [608, 508] on button "Save" at bounding box center [575, 513] width 372 height 26
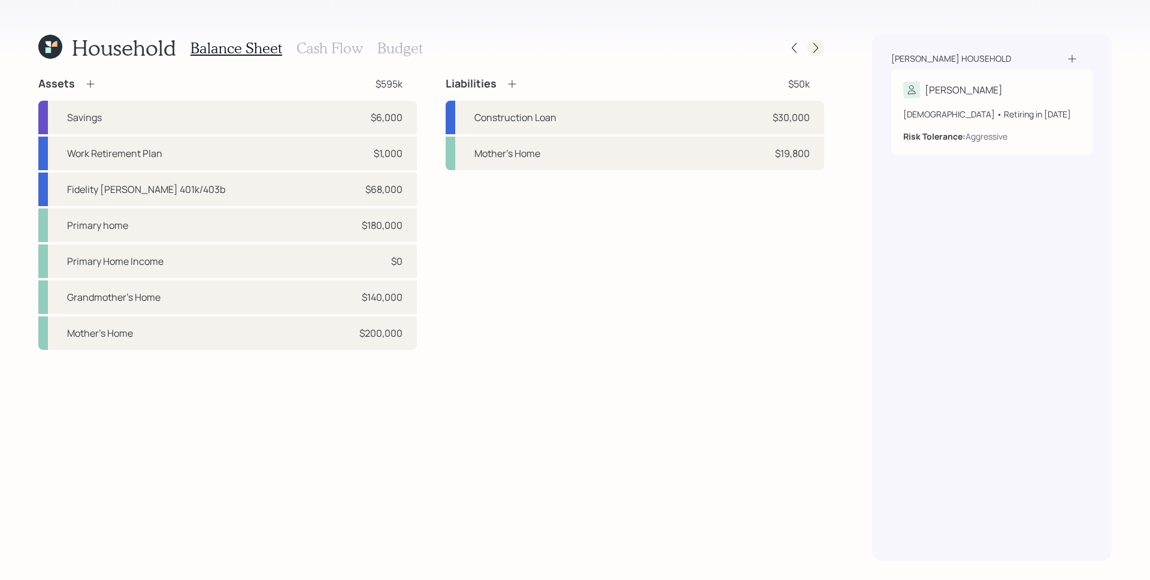
click at [814, 47] on icon at bounding box center [816, 48] width 12 height 12
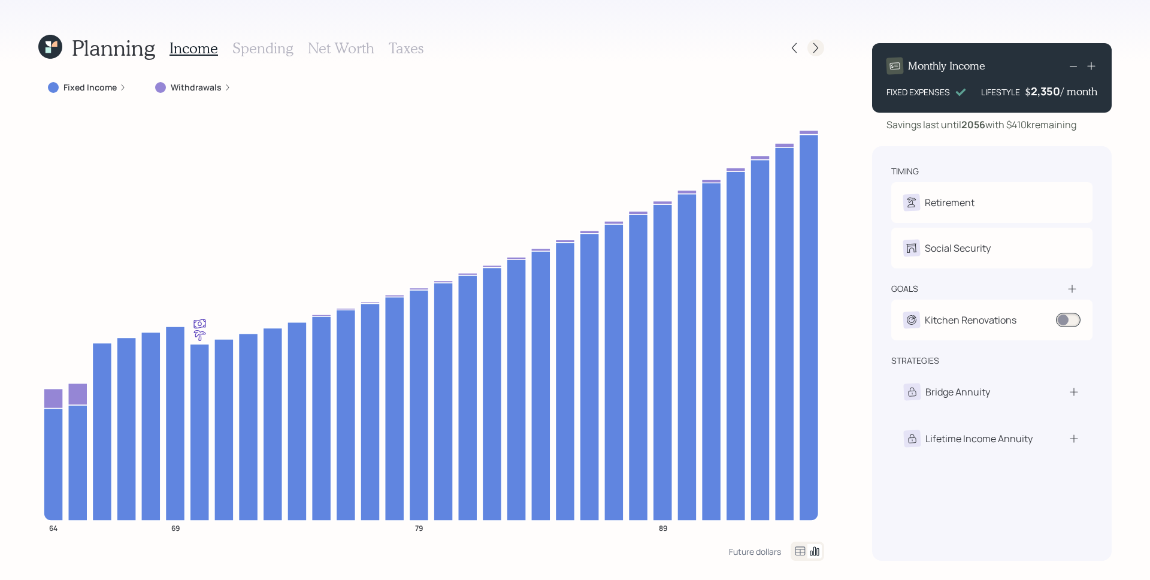
click at [812, 42] on icon at bounding box center [816, 48] width 12 height 12
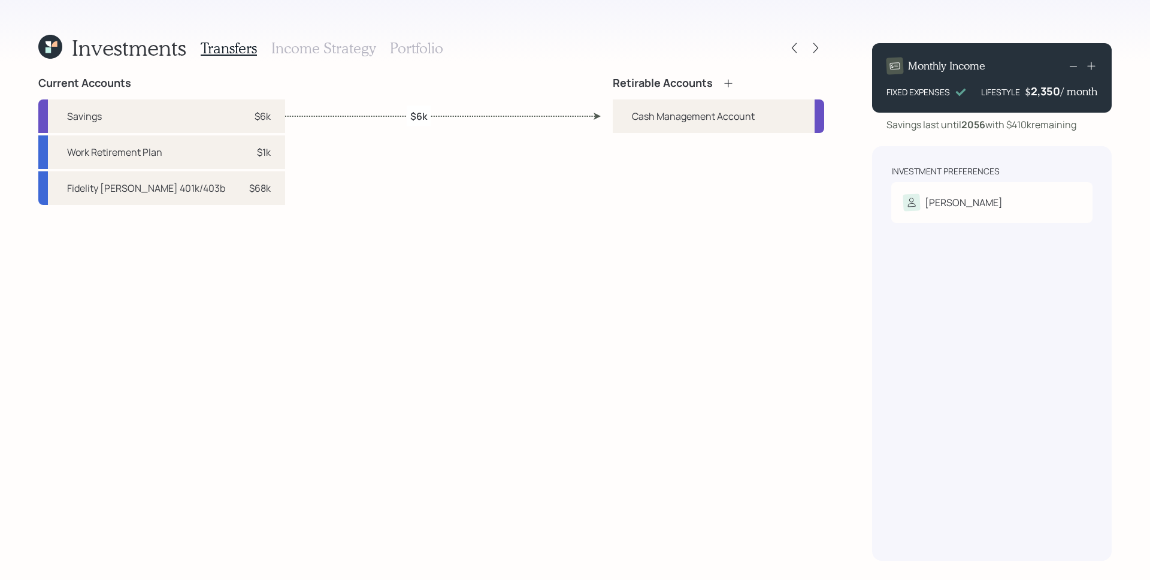
click at [730, 82] on icon at bounding box center [729, 83] width 12 height 12
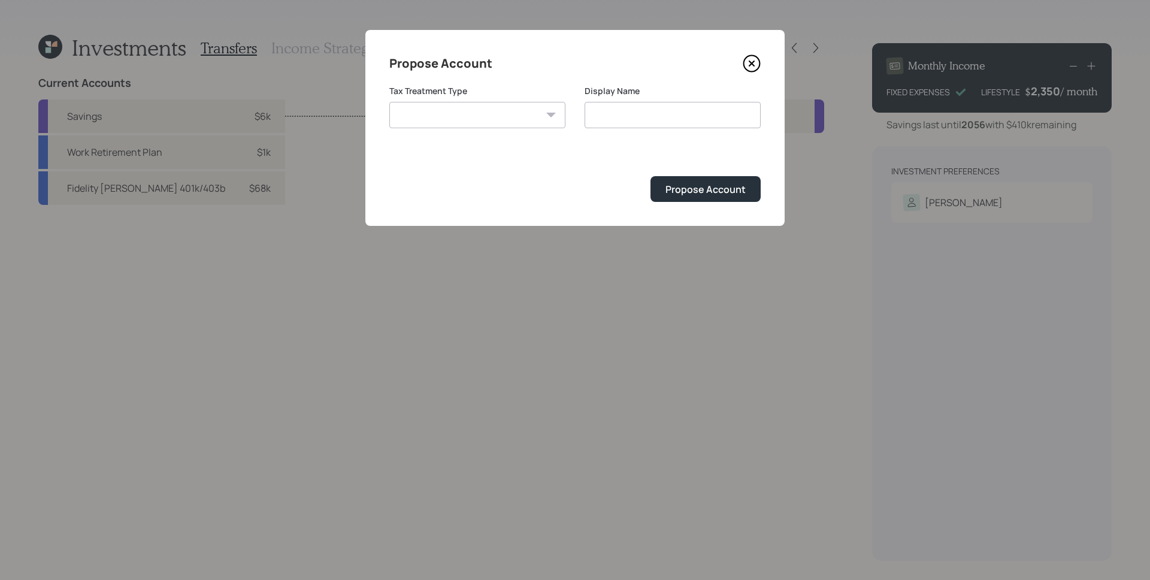
click at [506, 116] on select "[PERSON_NAME] Taxable Traditional" at bounding box center [477, 115] width 176 height 26
select select "[PERSON_NAME]"
click at [389, 102] on select "[PERSON_NAME] Taxable Traditional" at bounding box center [477, 115] width 176 height 26
click at [678, 116] on input "[PERSON_NAME]" at bounding box center [673, 115] width 176 height 26
type input "[PERSON_NAME]"
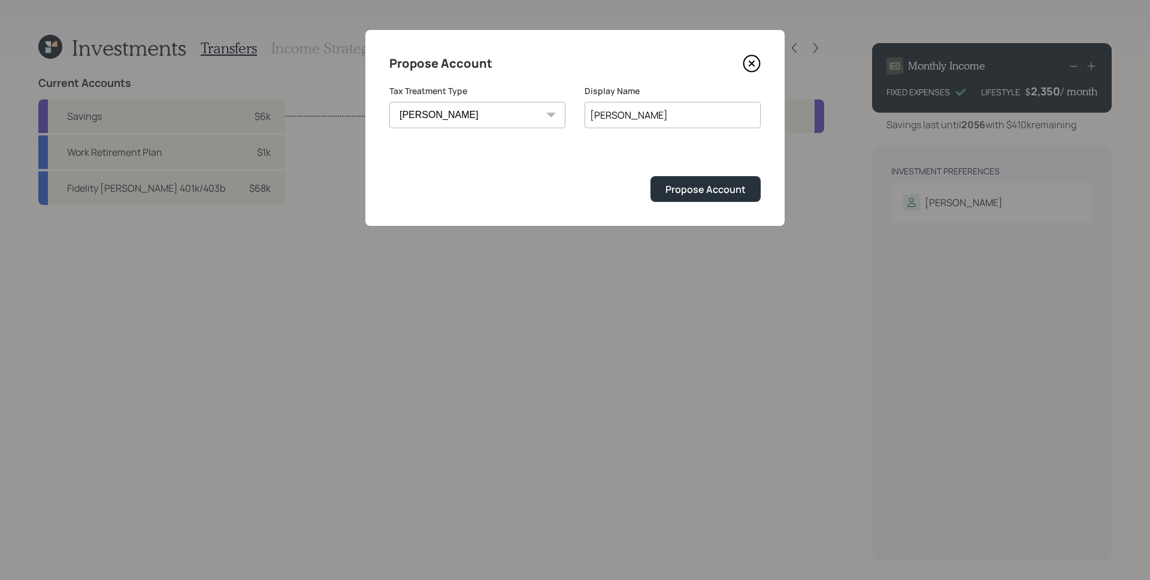
click at [651, 176] on button "Propose Account" at bounding box center [706, 189] width 110 height 26
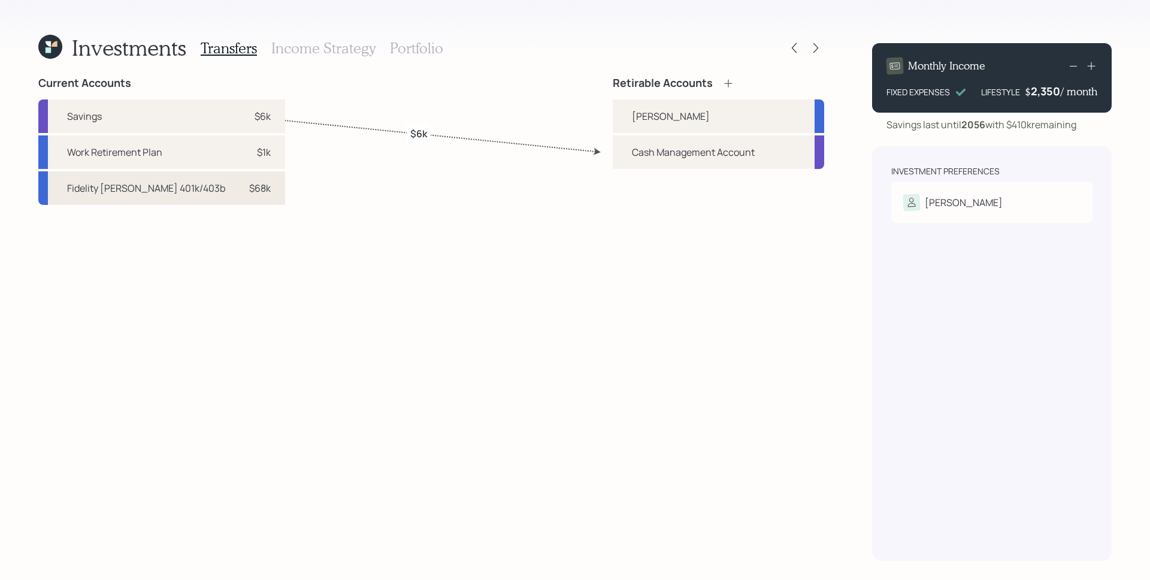
click at [235, 189] on div "$68k" at bounding box center [253, 188] width 36 height 14
click at [683, 108] on div "[PERSON_NAME]" at bounding box center [719, 116] width 212 height 34
select select "55545e8b-c308-491a-9634-f77d902d7b60"
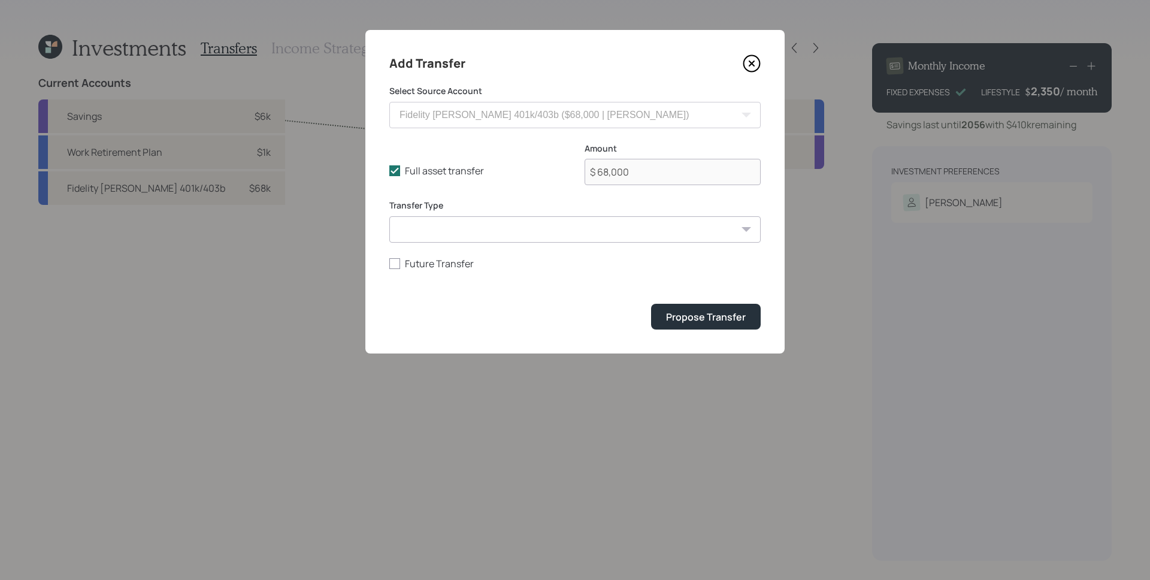
click at [599, 240] on select "ACAT Transfer Non ACAT Transfer Capitalize Rollover Rollover Deposit" at bounding box center [575, 229] width 372 height 26
click at [592, 238] on select "ACAT Transfer Non ACAT Transfer Capitalize Rollover Rollover Deposit" at bounding box center [575, 229] width 372 height 26
select select "rollover"
click at [389, 216] on select "ACAT Transfer Non ACAT Transfer Capitalize Rollover Rollover Deposit" at bounding box center [575, 229] width 372 height 26
click at [684, 312] on div "Propose Transfer" at bounding box center [706, 316] width 80 height 13
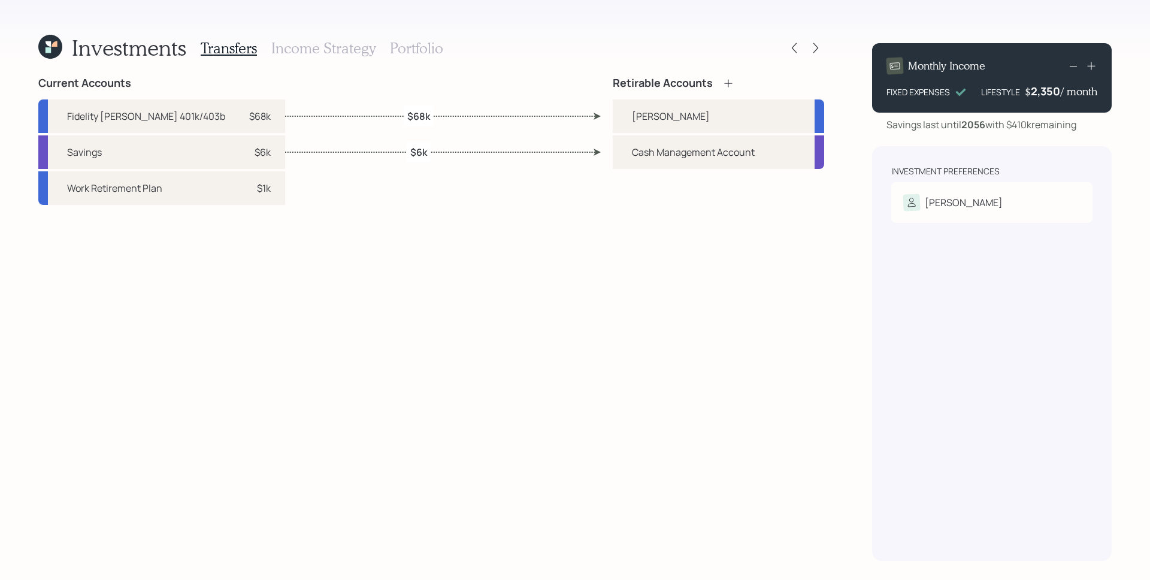
click at [298, 53] on h3 "Income Strategy" at bounding box center [323, 48] width 104 height 17
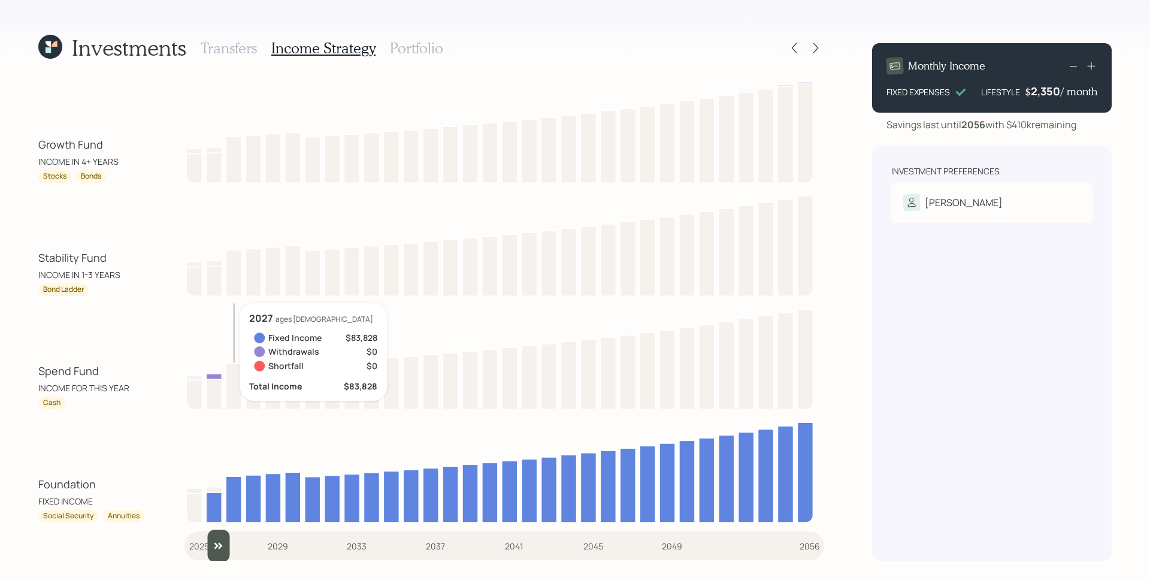
type input "2026"
click at [202, 554] on input "slider" at bounding box center [505, 546] width 640 height 32
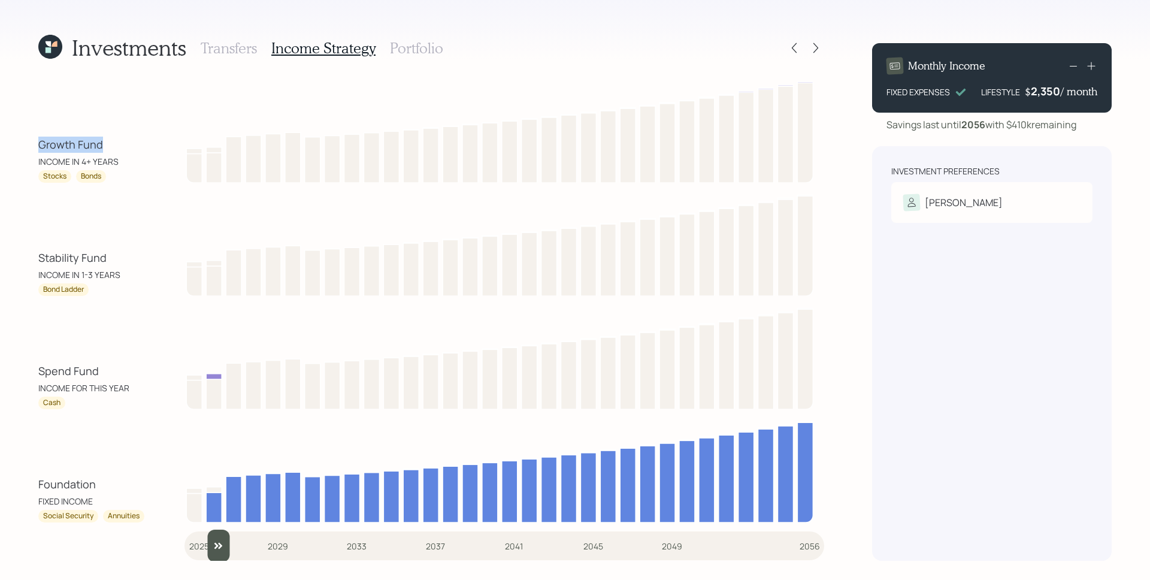
drag, startPoint x: 38, startPoint y: 144, endPoint x: 108, endPoint y: 144, distance: 70.1
click at [108, 144] on div "Growth Fund INCOME IN 4+ YEARS" at bounding box center [92, 152] width 108 height 31
click at [422, 43] on h3 "Portfolio" at bounding box center [416, 48] width 53 height 17
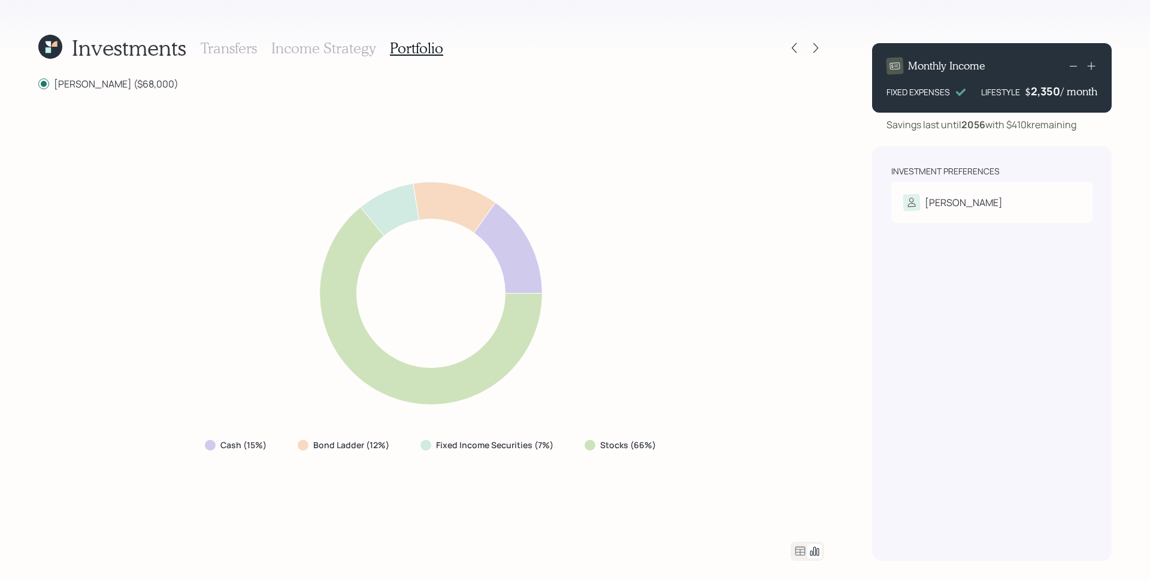
click at [798, 556] on icon at bounding box center [800, 551] width 14 height 14
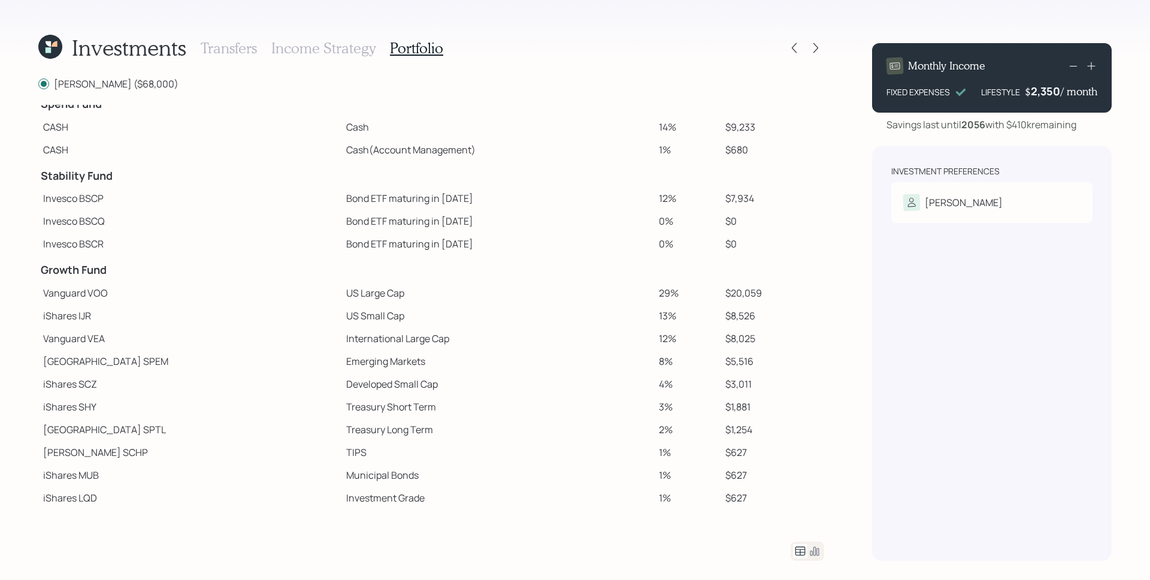
scroll to position [17, 0]
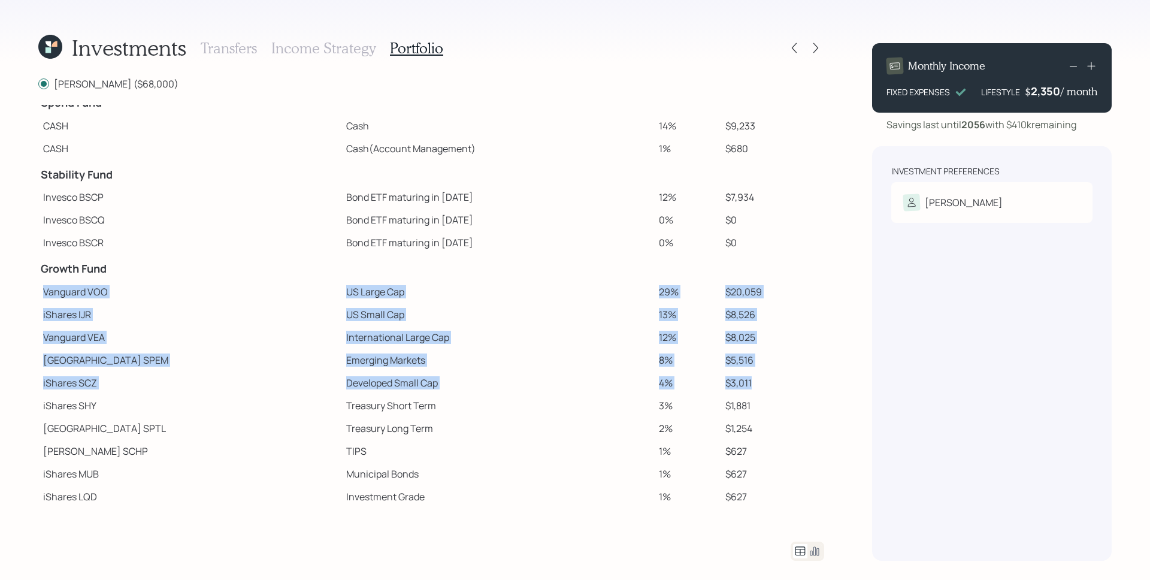
drag, startPoint x: 59, startPoint y: 303, endPoint x: 754, endPoint y: 378, distance: 699.8
click at [754, 378] on tbody "Spend Fund CASH Cash 14% $9,233 CASH Cash (Account Management) 1% $680 Stabilit…" at bounding box center [431, 298] width 786 height 420
click at [614, 327] on td "International Large Cap" at bounding box center [498, 337] width 313 height 23
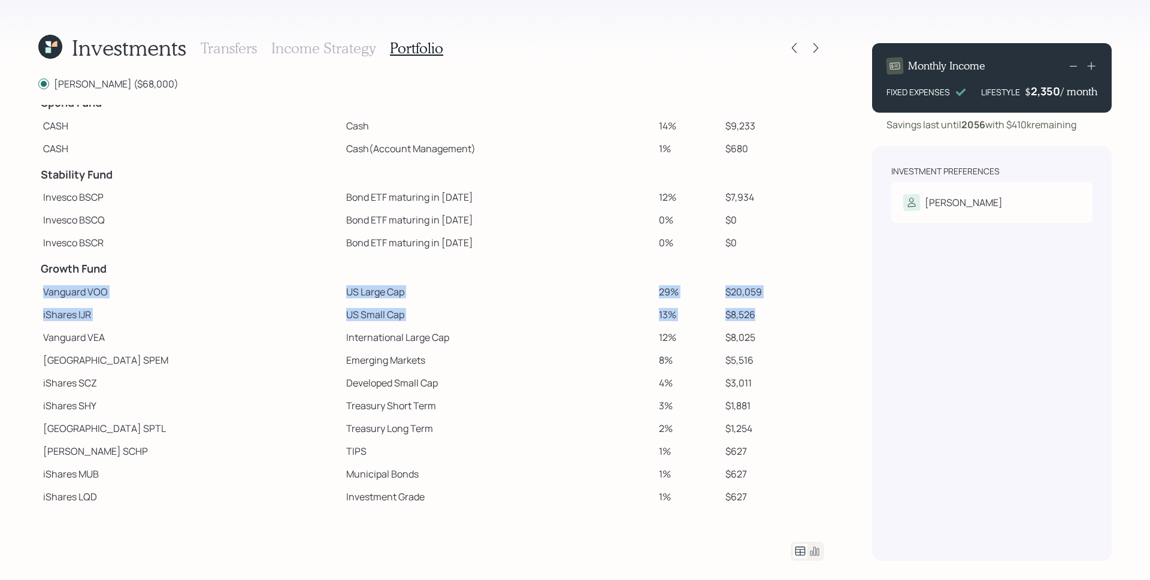
drag, startPoint x: 39, startPoint y: 291, endPoint x: 755, endPoint y: 320, distance: 716.6
click at [755, 320] on tbody "Spend Fund CASH Cash 14% $9,233 CASH Cash (Account Management) 1% $680 Stabilit…" at bounding box center [431, 298] width 786 height 420
click at [755, 299] on td "$20,059" at bounding box center [773, 291] width 104 height 23
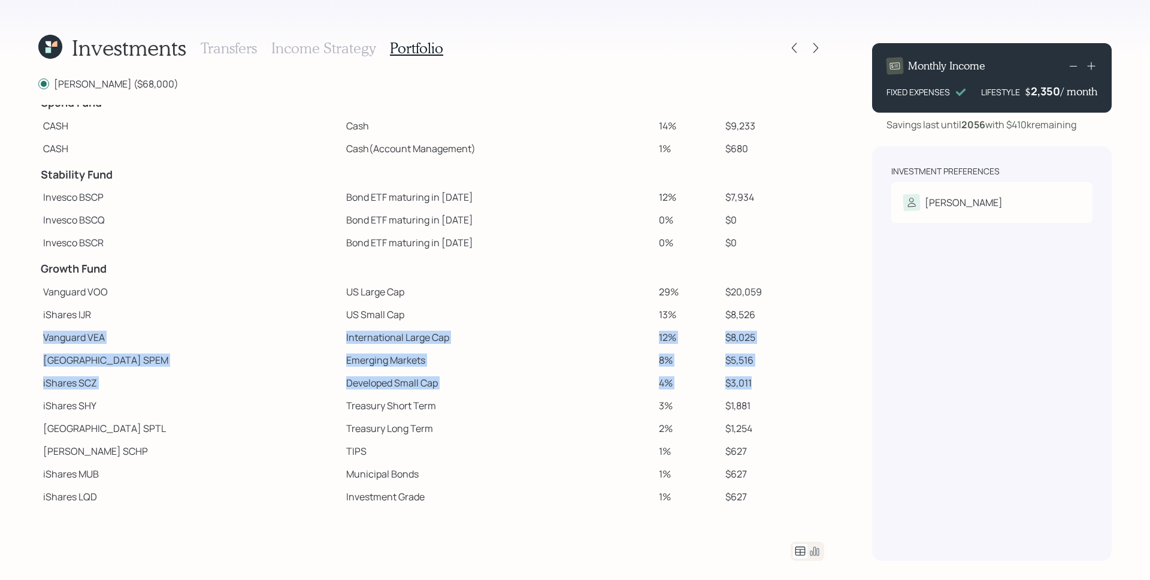
drag, startPoint x: 44, startPoint y: 337, endPoint x: 736, endPoint y: 388, distance: 694.5
click at [736, 387] on tbody "Spend Fund CASH Cash 14% $9,233 CASH Cash (Account Management) 1% $680 Stabilit…" at bounding box center [431, 298] width 786 height 420
click at [354, 337] on td "International Large Cap" at bounding box center [498, 337] width 313 height 23
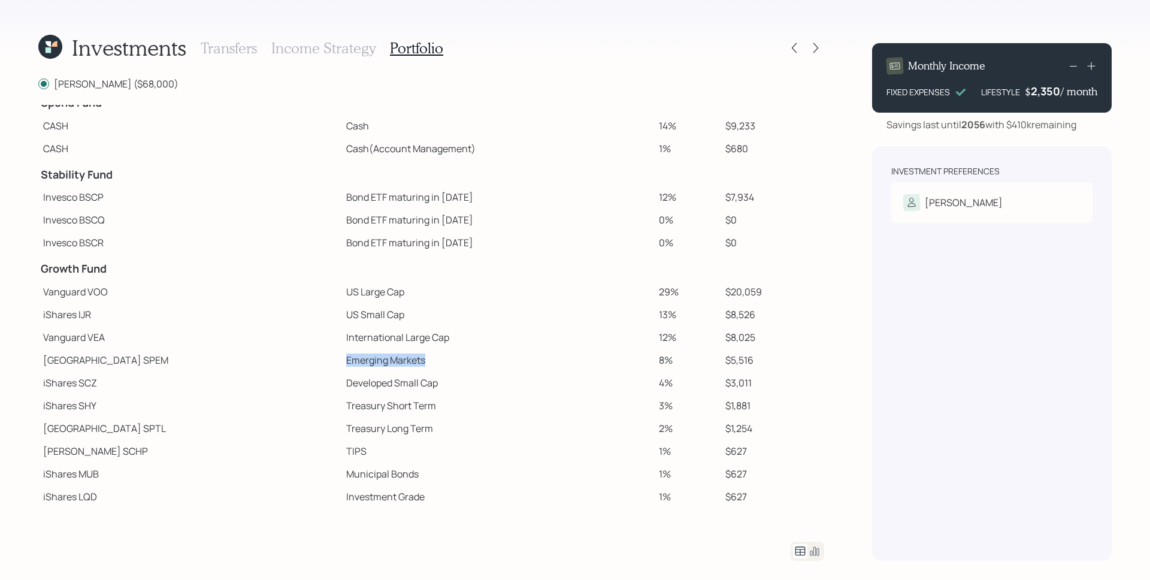
drag, startPoint x: 352, startPoint y: 359, endPoint x: 274, endPoint y: 365, distance: 78.1
click at [342, 365] on td "Emerging Markets" at bounding box center [498, 360] width 313 height 23
click at [342, 360] on td "Emerging Markets" at bounding box center [498, 360] width 313 height 23
drag, startPoint x: 372, startPoint y: 382, endPoint x: 266, endPoint y: 383, distance: 106.1
click at [266, 383] on tr "iShares SCZ Developed Small Cap 4% $3,011" at bounding box center [431, 383] width 786 height 23
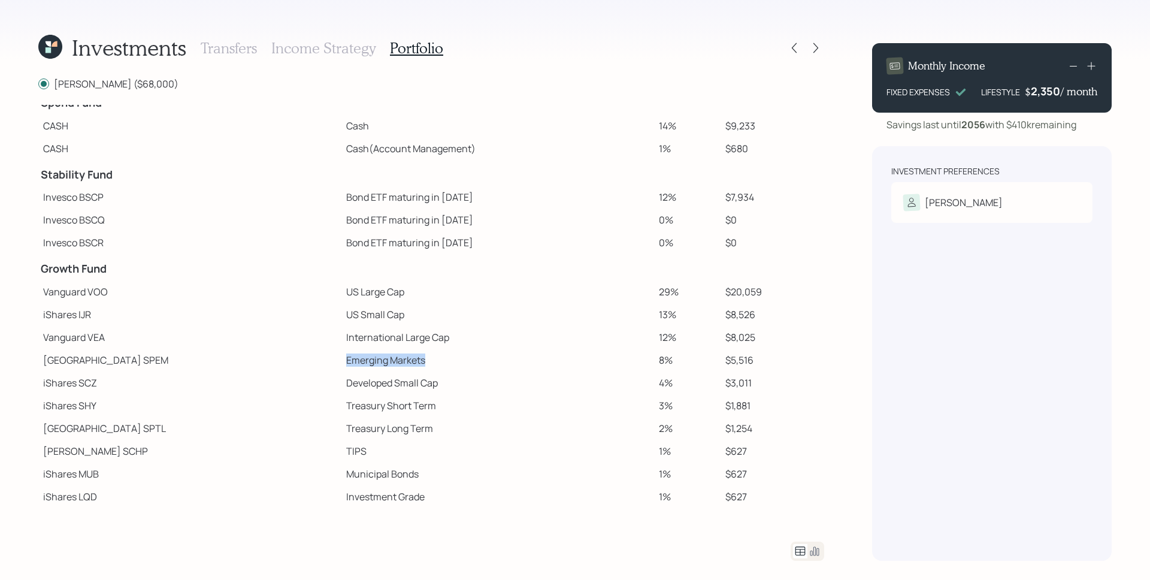
drag, startPoint x: 265, startPoint y: 361, endPoint x: 377, endPoint y: 357, distance: 112.7
click at [377, 357] on tr "State Street SPEM Emerging Markets 8% $5,516" at bounding box center [431, 360] width 786 height 23
click at [377, 358] on td "Emerging Markets" at bounding box center [498, 360] width 313 height 23
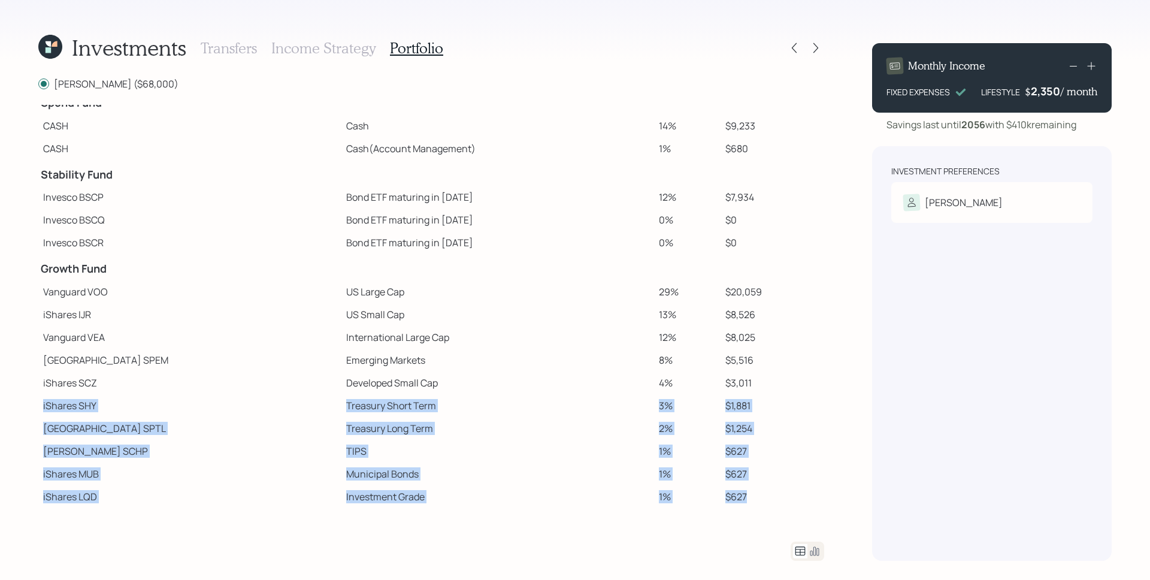
drag, startPoint x: 43, startPoint y: 409, endPoint x: 740, endPoint y: 494, distance: 702.6
click at [740, 494] on tbody "Spend Fund CASH Cash 14% $9,233 CASH Cash (Account Management) 1% $680 Stabilit…" at bounding box center [431, 298] width 786 height 420
click at [734, 463] on td "$627" at bounding box center [773, 474] width 104 height 23
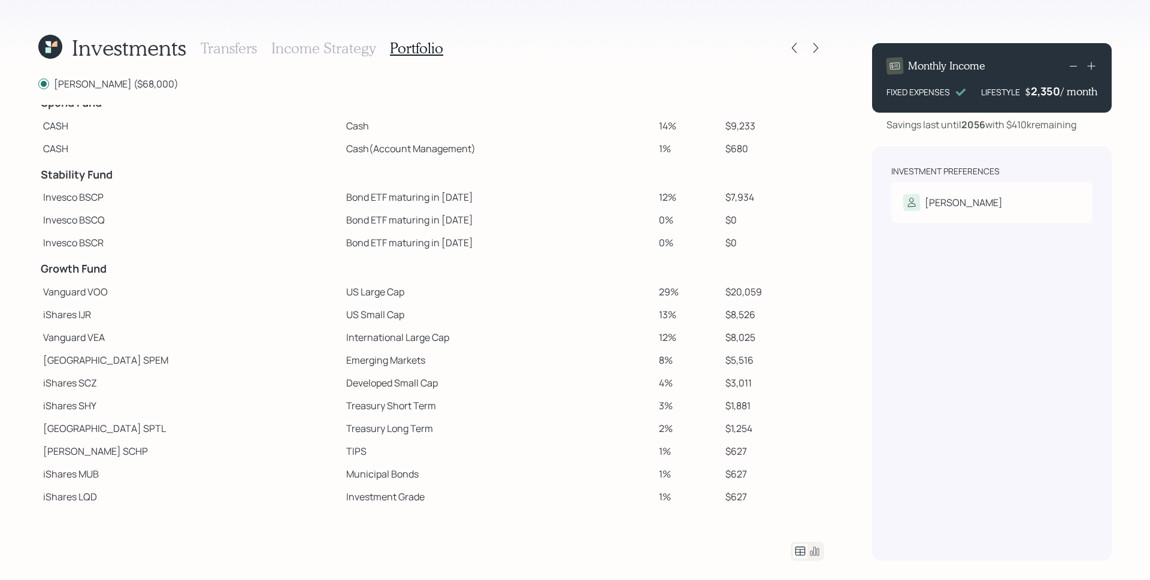
click at [554, 417] on td "Treasury Long Term" at bounding box center [498, 428] width 313 height 23
click at [209, 313] on td "iShares IJR" at bounding box center [189, 314] width 303 height 23
drag, startPoint x: 87, startPoint y: 292, endPoint x: 108, endPoint y: 295, distance: 21.3
click at [108, 295] on td "Vanguard VOO" at bounding box center [189, 291] width 303 height 23
copy td "VOO"
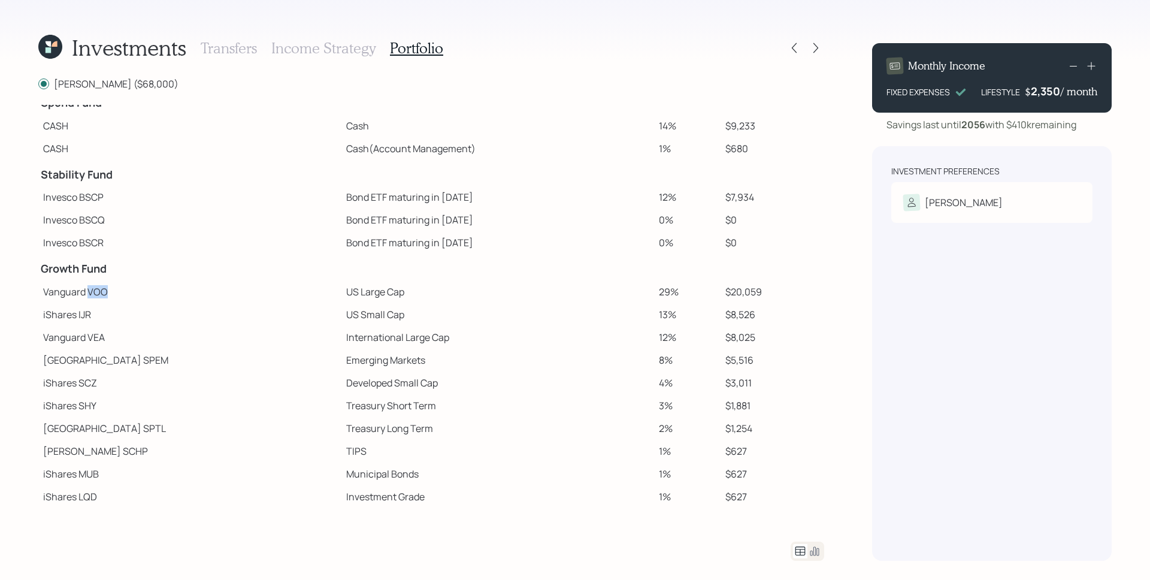
click at [342, 357] on td "Emerging Markets" at bounding box center [498, 360] width 313 height 23
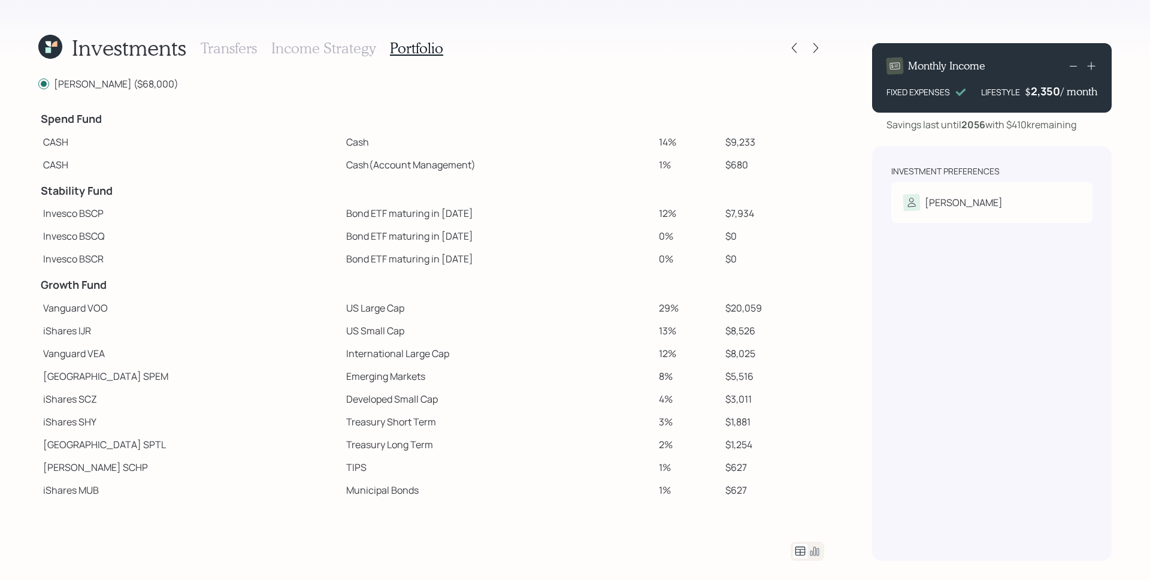
scroll to position [0, 0]
click at [818, 50] on icon at bounding box center [816, 48] width 12 height 12
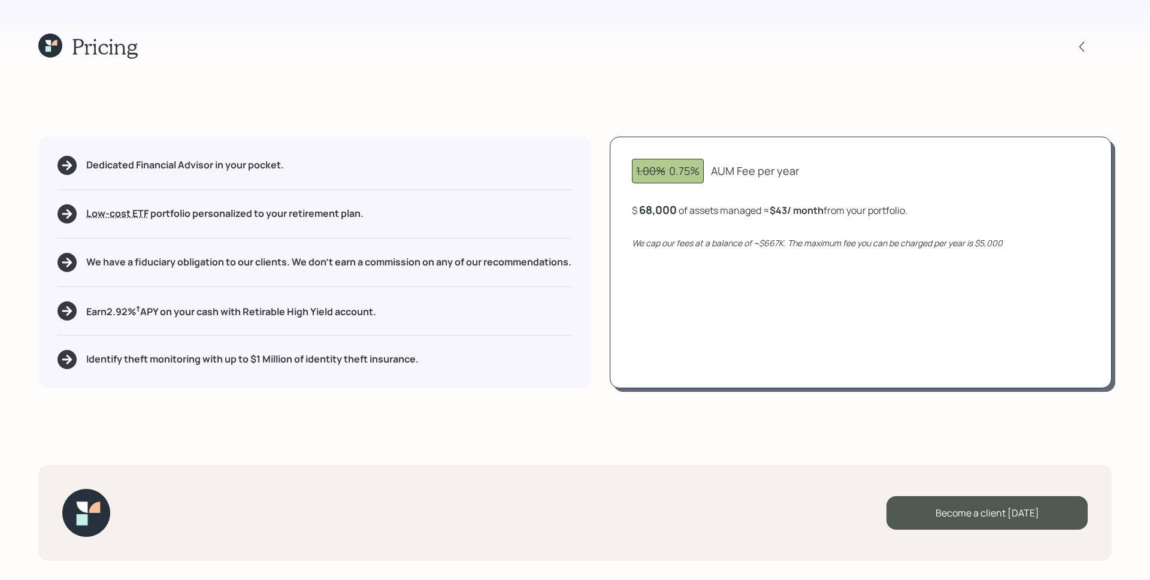
click at [738, 167] on div "AUM Fee per year" at bounding box center [755, 171] width 88 height 16
drag, startPoint x: 642, startPoint y: 215, endPoint x: 678, endPoint y: 212, distance: 35.4
click at [678, 212] on div "$ 68000 of assets managed ≈ $43 / month from your portfolio ." at bounding box center [768, 210] width 273 height 15
click at [705, 255] on div "1.00% 0.75% AUM Fee per year $ 68000 of assets managed ≈ $43 / month from your …" at bounding box center [861, 263] width 502 height 252
click at [674, 217] on div "$ 68,000 of assets managed ≈ $43 / month from your portfolio ." at bounding box center [770, 210] width 276 height 15
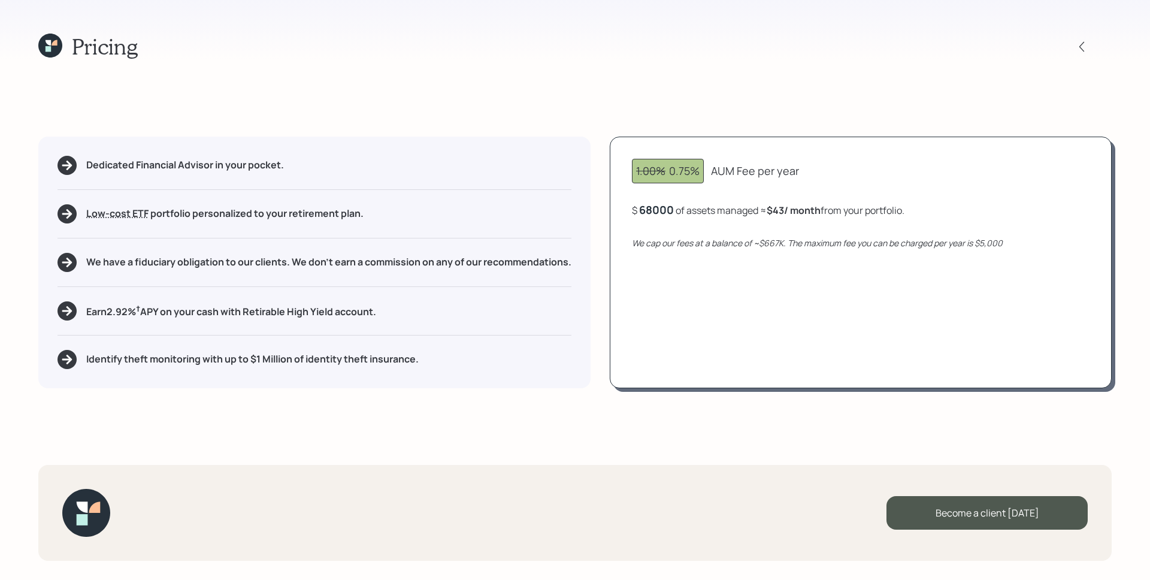
click at [671, 211] on div "68000" at bounding box center [656, 210] width 35 height 14
click at [709, 258] on div "1.00% 0.75% AUM Fee per year $ 50,000 of assets managed ≈ $31 / month from your…" at bounding box center [861, 263] width 502 height 252
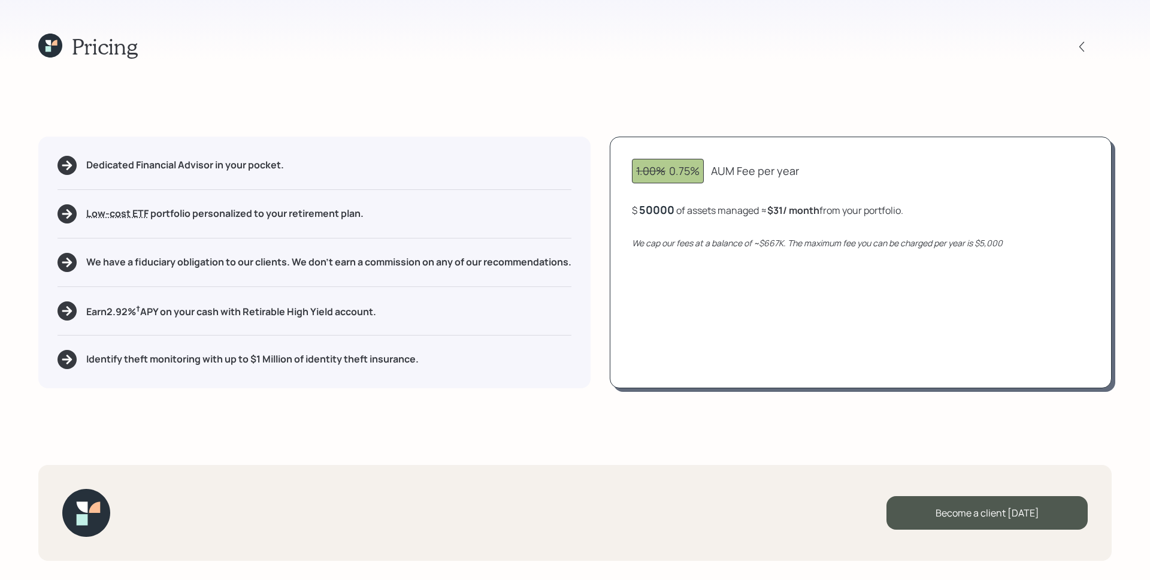
click at [654, 216] on div "50000" at bounding box center [656, 210] width 35 height 14
click at [697, 271] on div "1.00% 0.75% AUM Fee per year $ 75000 of assets managed ≈ $31 / month from your …" at bounding box center [861, 263] width 502 height 252
click at [675, 204] on div "$ 75,000 of assets managed ≈ $47 / month from your portfolio ." at bounding box center [769, 210] width 275 height 15
click at [671, 206] on div "75000" at bounding box center [656, 210] width 34 height 14
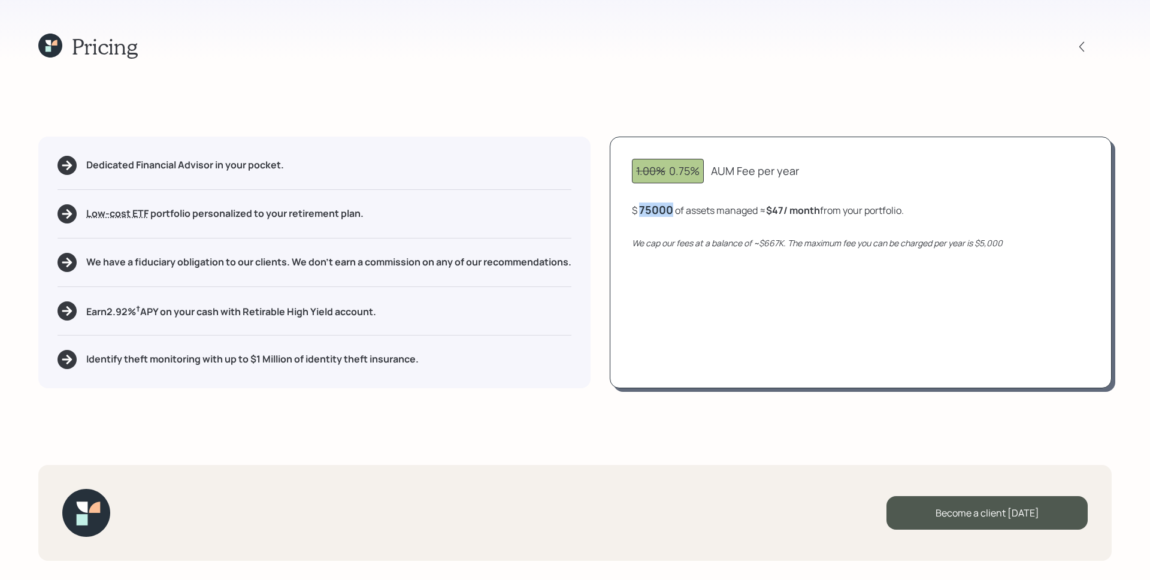
click at [671, 206] on div "75000" at bounding box center [656, 210] width 34 height 14
click at [679, 201] on div "1.00% 0.75% AUM Fee per year $ 75000 of assets managed ≈ $47 / month from your …" at bounding box center [861, 263] width 502 height 252
click at [659, 206] on div "75,000" at bounding box center [657, 210] width 37 height 14
click at [659, 206] on div "75000" at bounding box center [656, 210] width 34 height 14
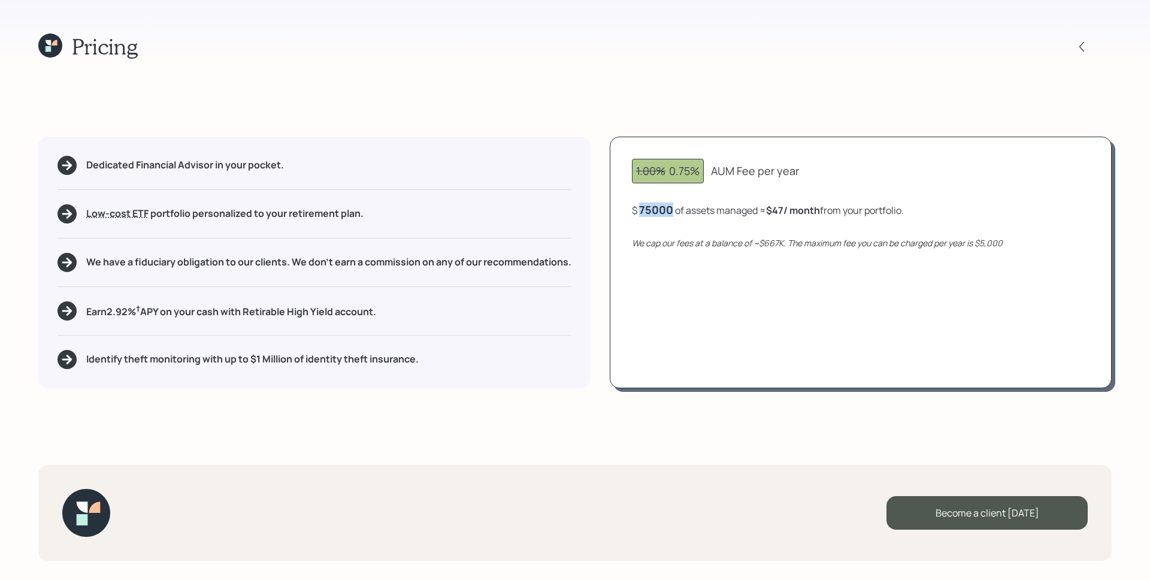
click at [659, 206] on div "75000" at bounding box center [656, 210] width 34 height 14
click at [732, 292] on div "1.00% 0.75% AUM Fee per year $ 68,000 of assets managed ≈ $43 / month from your…" at bounding box center [861, 263] width 502 height 252
click at [455, 208] on div "Low-cost ETF Retirable uses diversified Exchange Traded Funds from trusted mana…" at bounding box center [315, 213] width 514 height 19
drag, startPoint x: 675, startPoint y: 174, endPoint x: 696, endPoint y: 173, distance: 21.6
click at [696, 173] on div "1.00% 0.75%" at bounding box center [668, 171] width 64 height 16
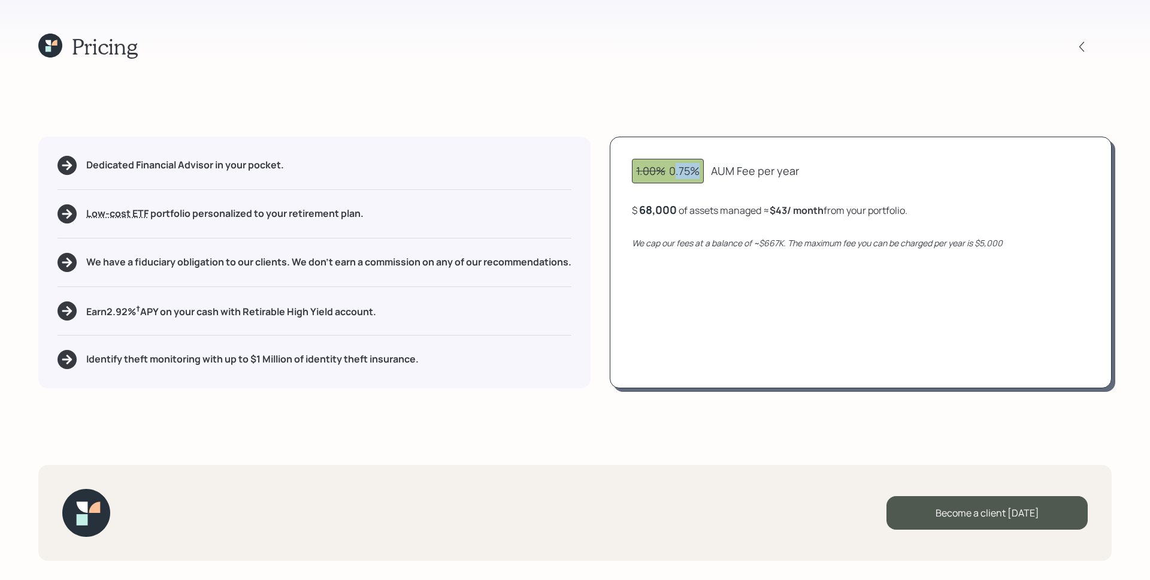
click at [524, 168] on div "Dedicated Financial Advisor in your pocket." at bounding box center [315, 165] width 514 height 19
click at [184, 268] on div "We have a fiduciary obligation to our clients. We don't earn a commission on an…" at bounding box center [315, 262] width 514 height 19
click at [54, 52] on icon at bounding box center [50, 46] width 24 height 24
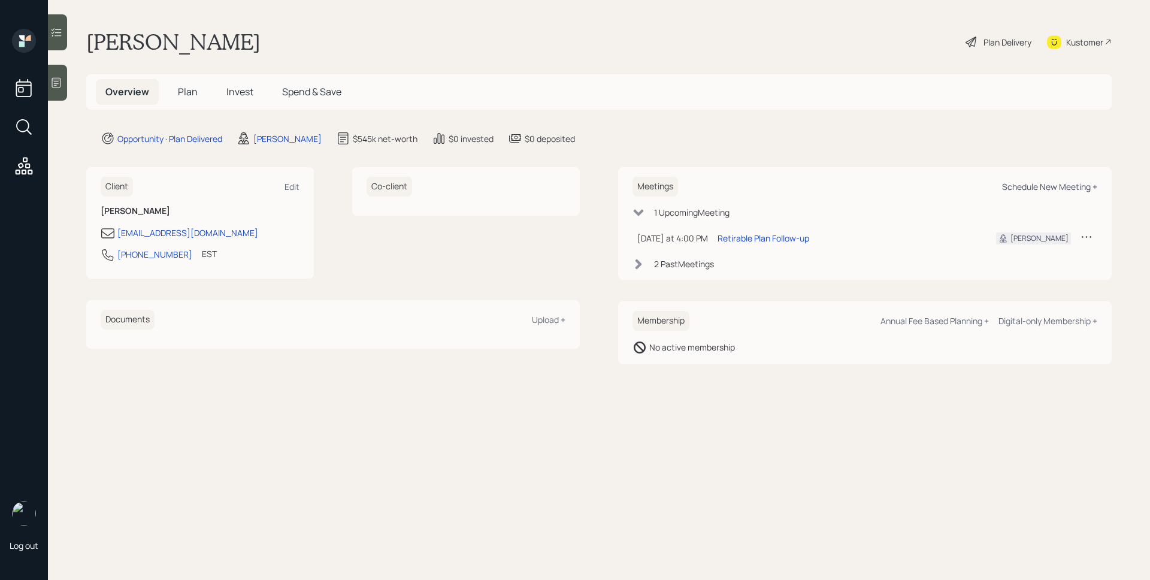
click at [1032, 191] on div "Schedule New Meeting +" at bounding box center [1049, 186] width 95 height 11
select select "d946c976-65aa-4529-ac9d-02c4f1114fc0"
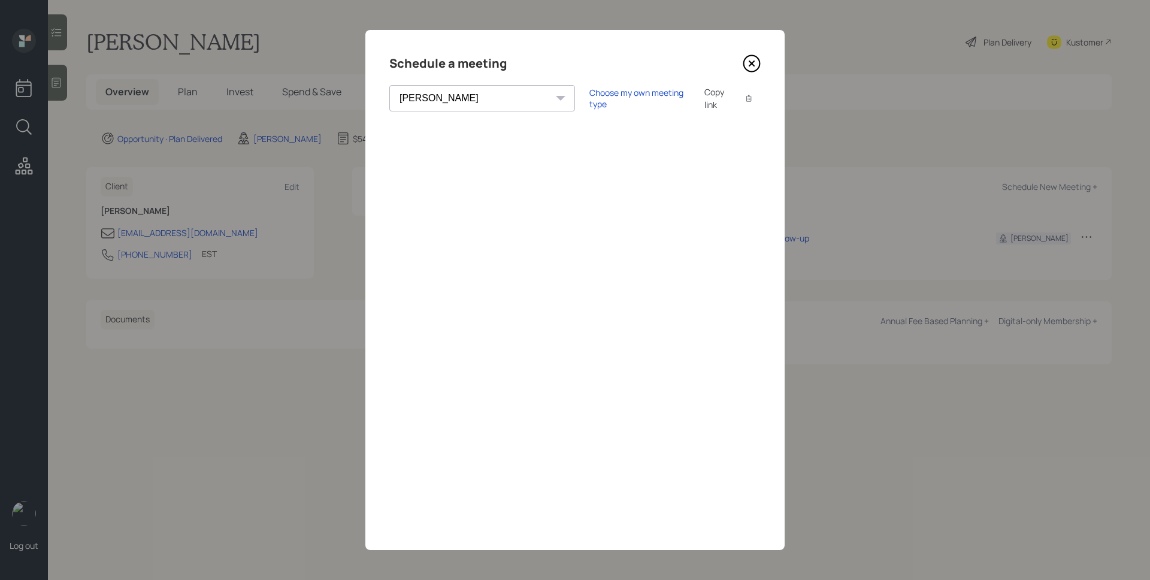
click at [746, 65] on icon at bounding box center [752, 64] width 18 height 18
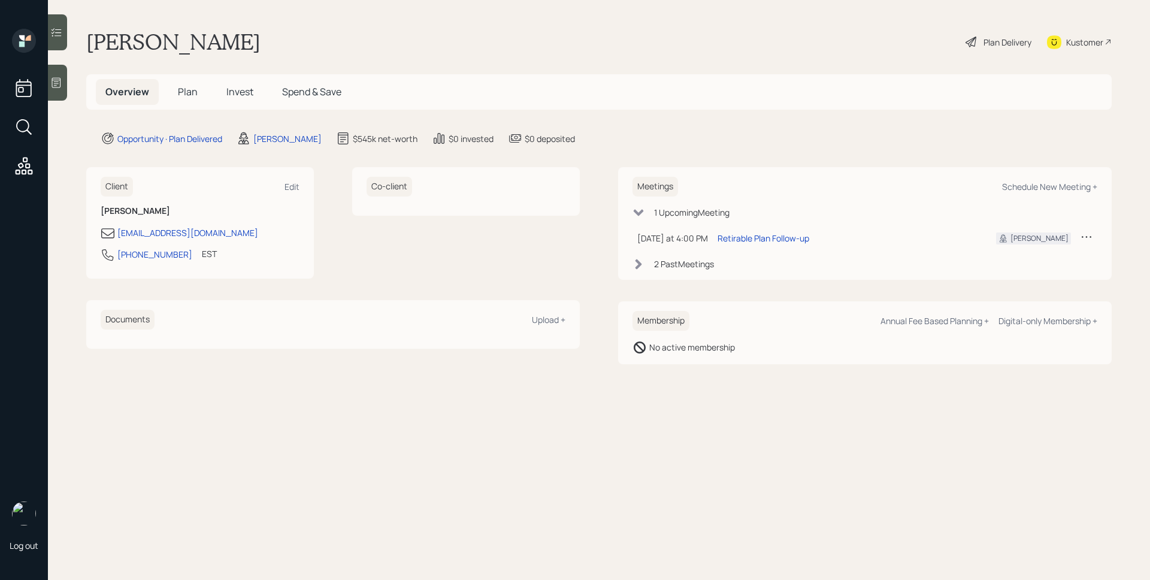
click at [179, 87] on span "Plan" at bounding box center [188, 91] width 20 height 13
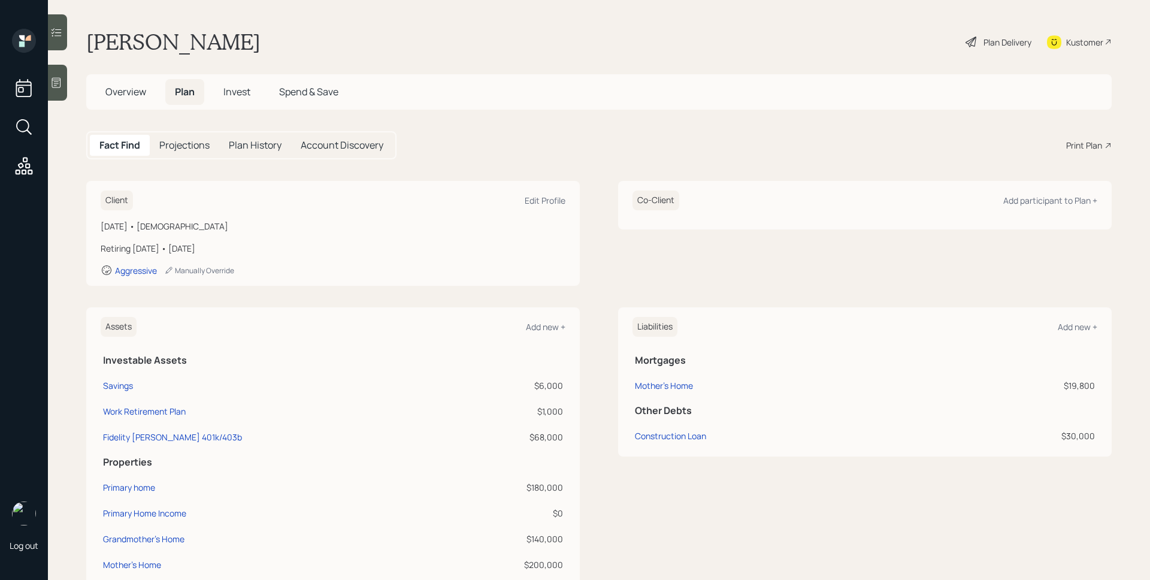
click at [1068, 150] on div "Print Plan" at bounding box center [1085, 145] width 36 height 13
